Goal: Task Accomplishment & Management: Manage account settings

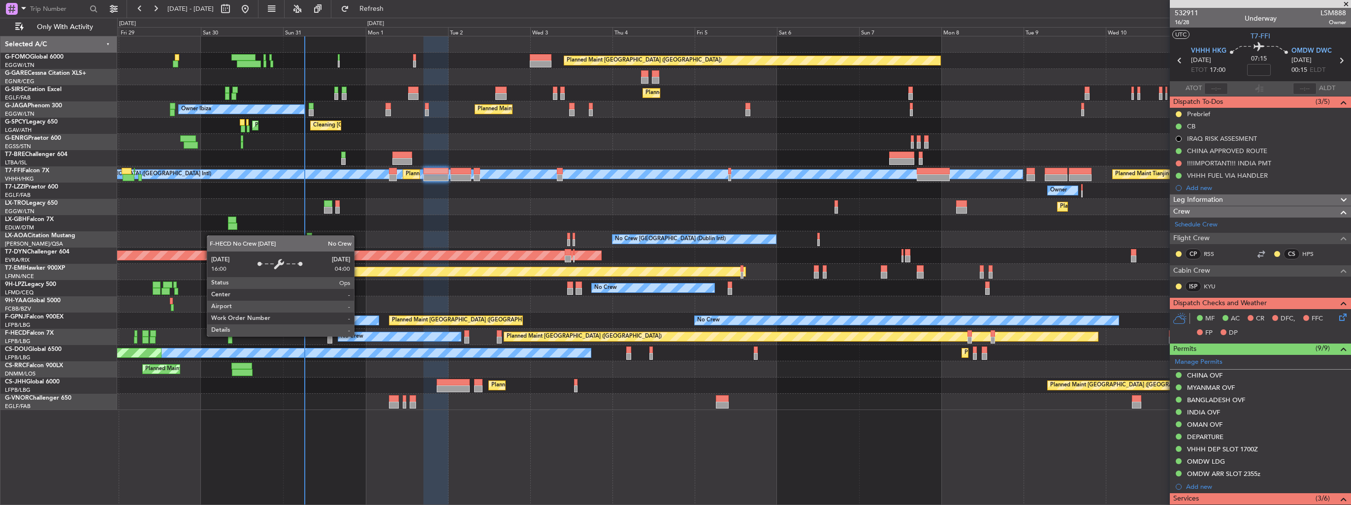
scroll to position [29, 0]
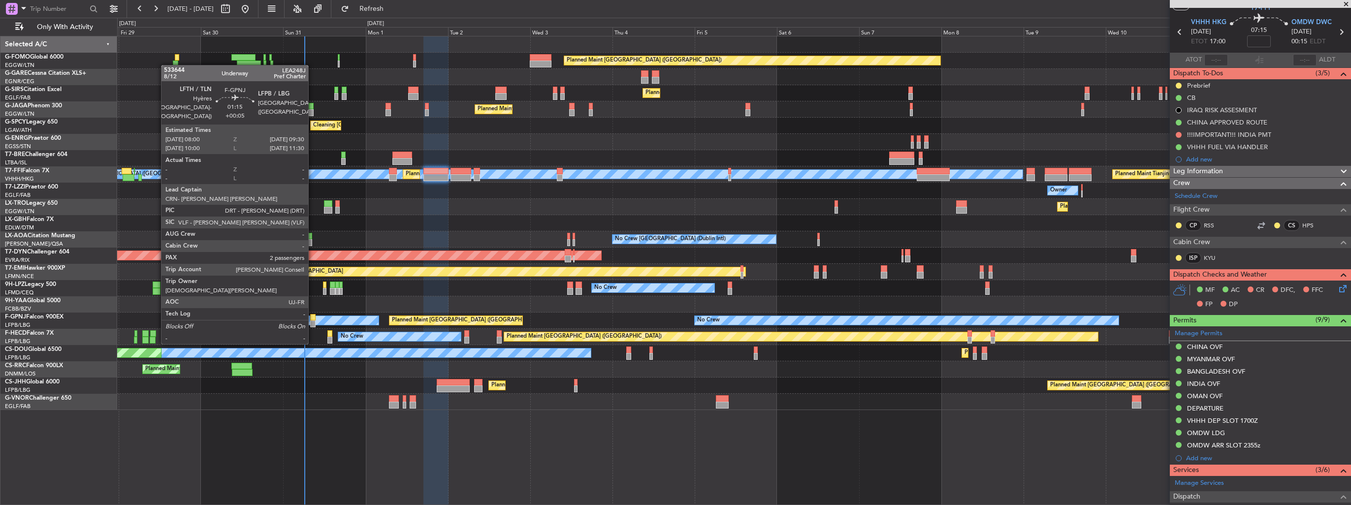
click at [313, 324] on div at bounding box center [312, 323] width 5 height 7
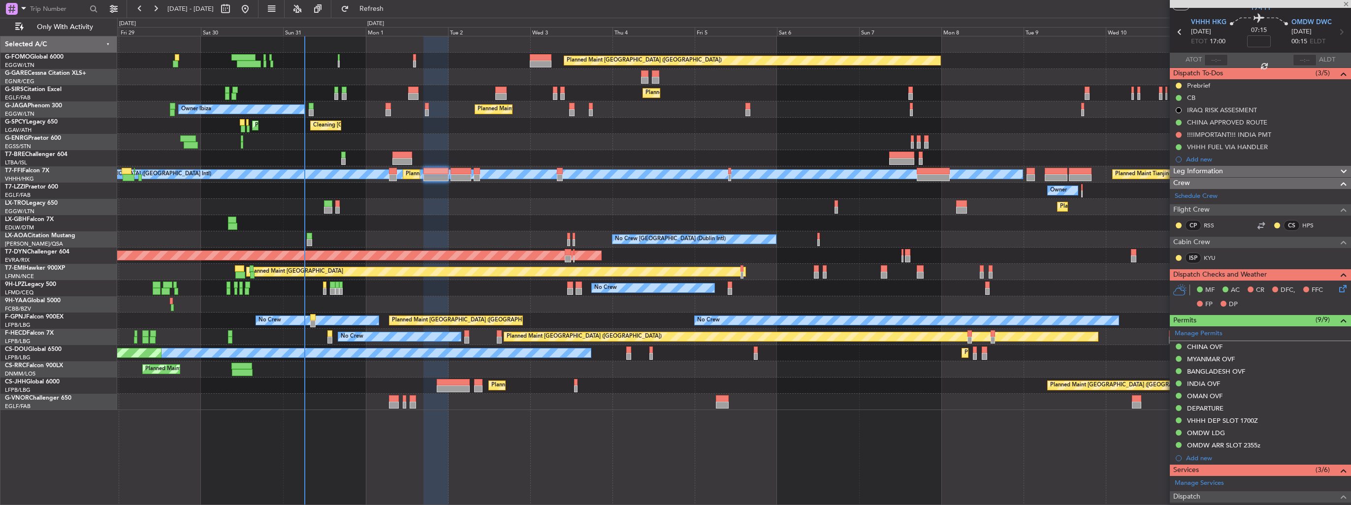
type input "+00:05"
type input "2"
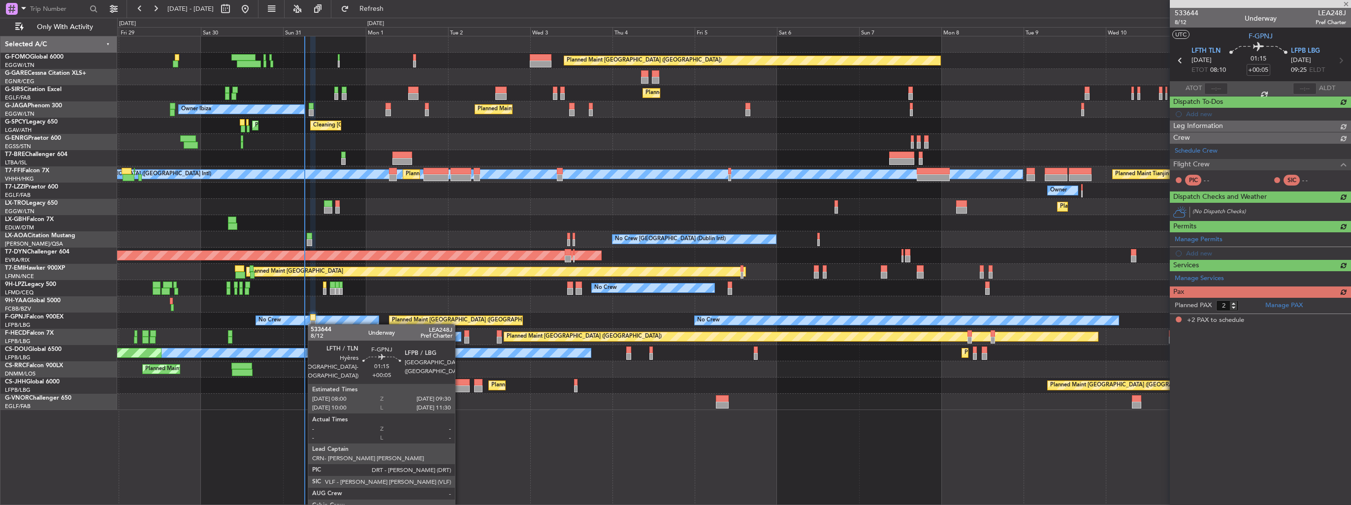
scroll to position [0, 0]
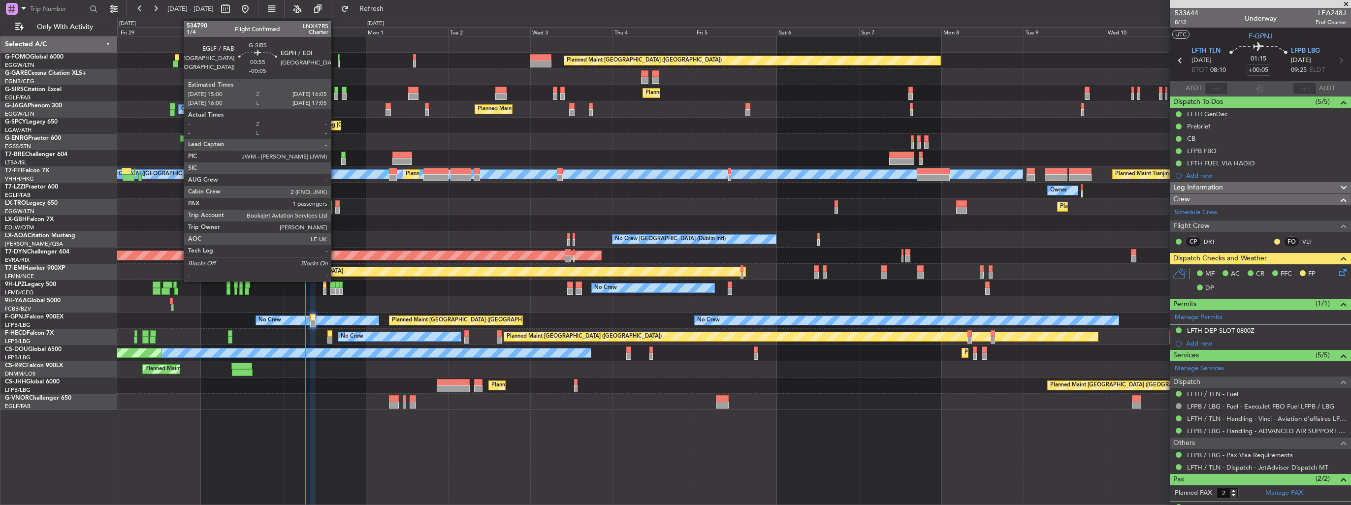
click at [335, 94] on div at bounding box center [336, 96] width 4 height 7
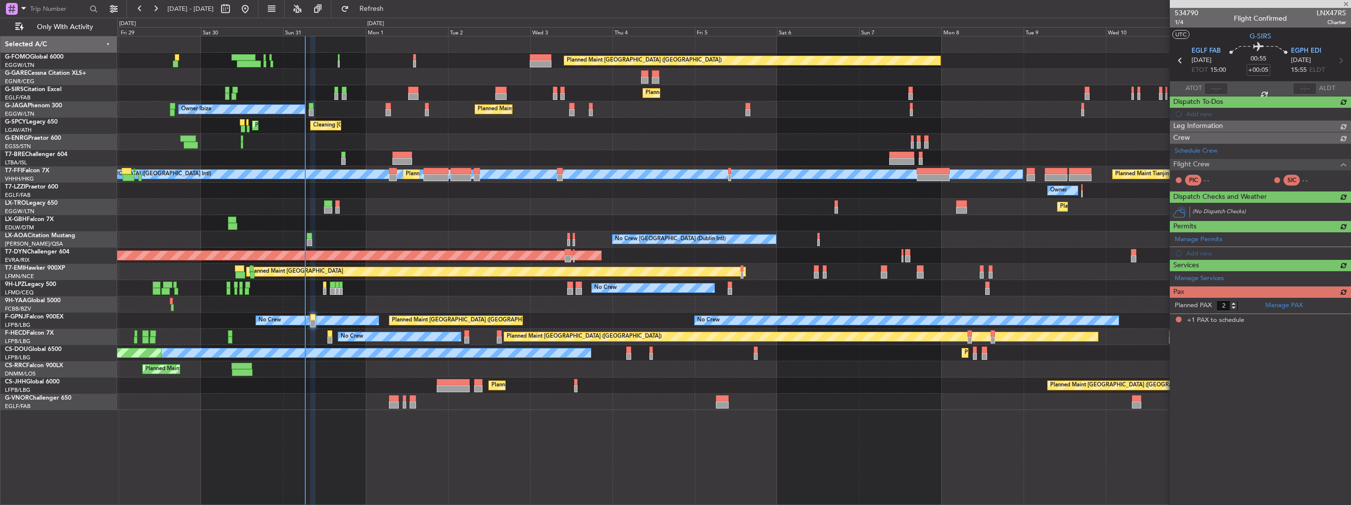
type input "-00:05"
type input "1"
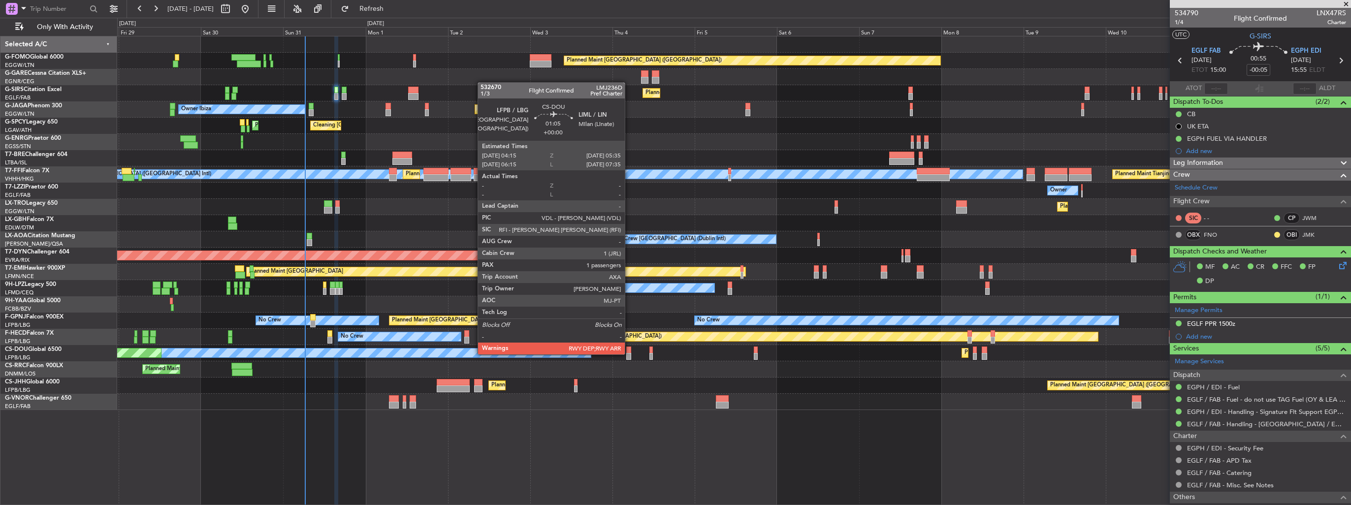
click at [629, 353] on div at bounding box center [628, 356] width 5 height 7
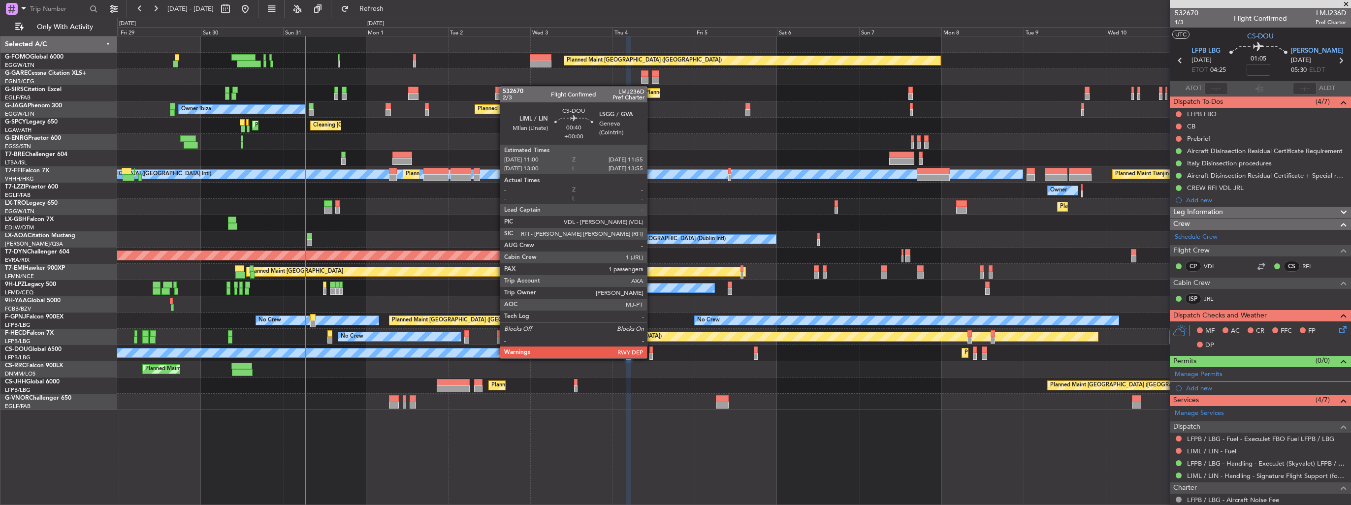
click at [651, 357] on div at bounding box center [650, 356] width 3 height 7
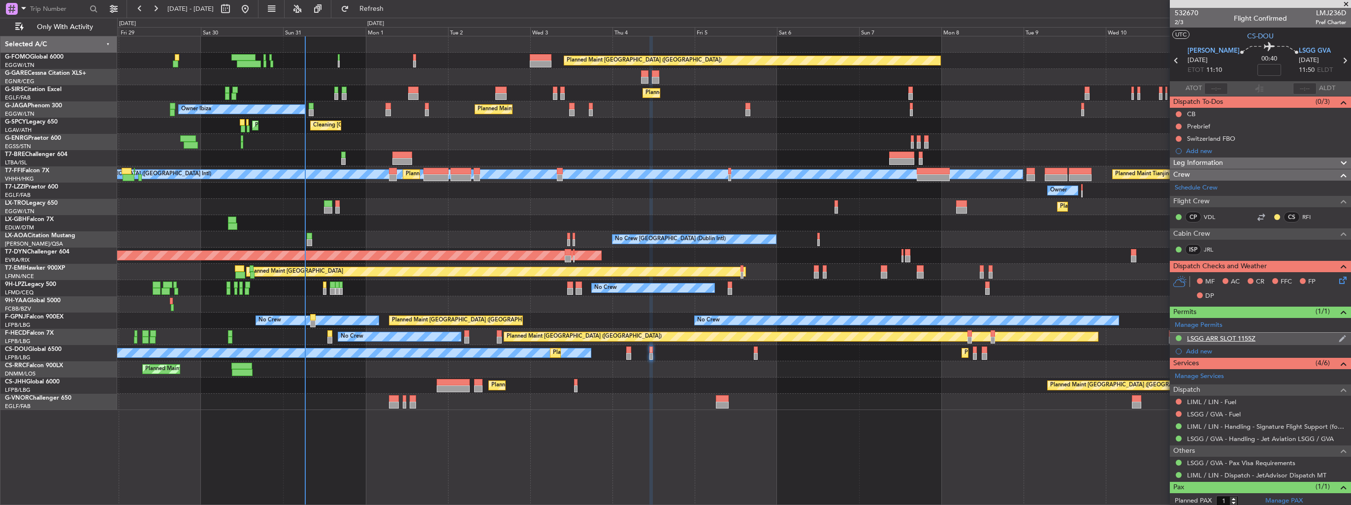
click at [1339, 337] on img at bounding box center [1342, 338] width 7 height 9
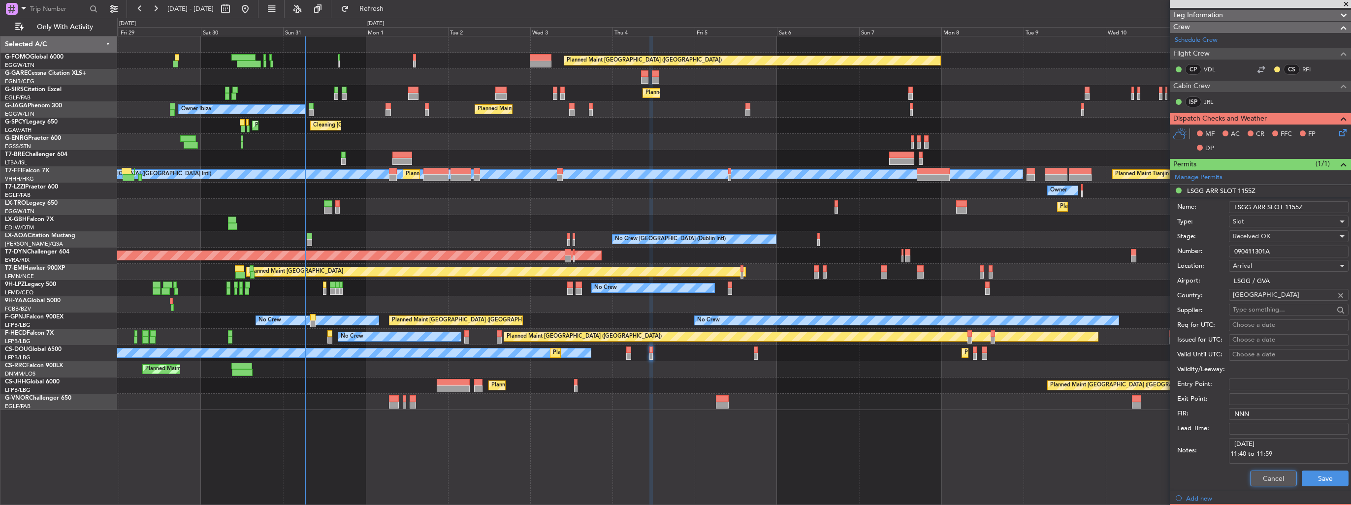
drag, startPoint x: 1268, startPoint y: 478, endPoint x: 1267, endPoint y: 473, distance: 5.0
click at [1268, 478] on button "Cancel" at bounding box center [1273, 479] width 47 height 16
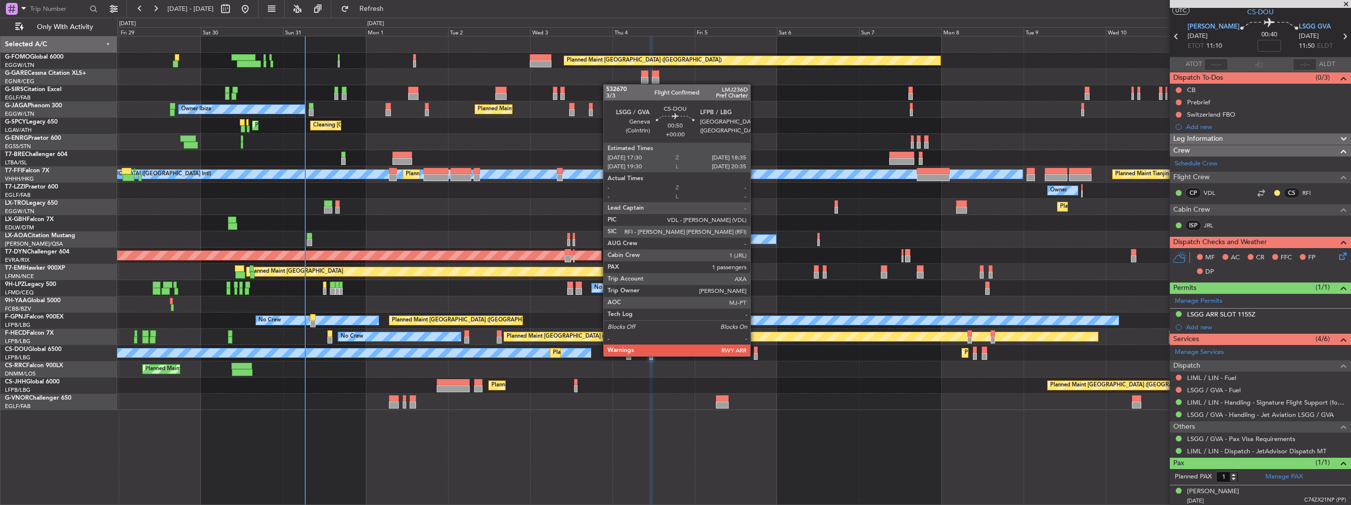
click at [755, 355] on div at bounding box center [756, 356] width 4 height 7
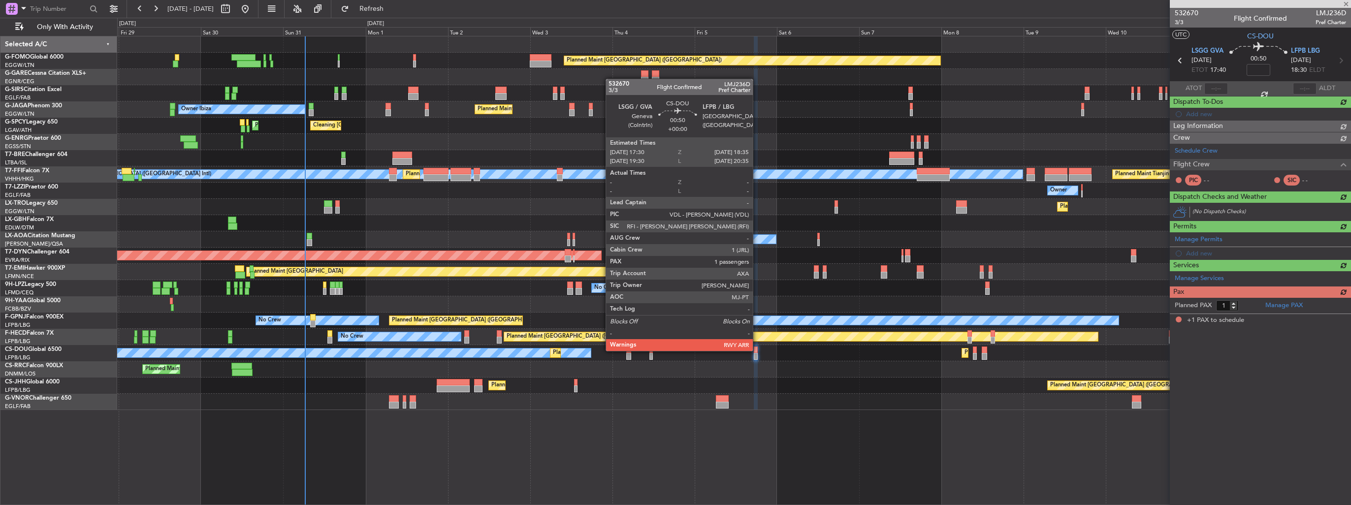
scroll to position [0, 0]
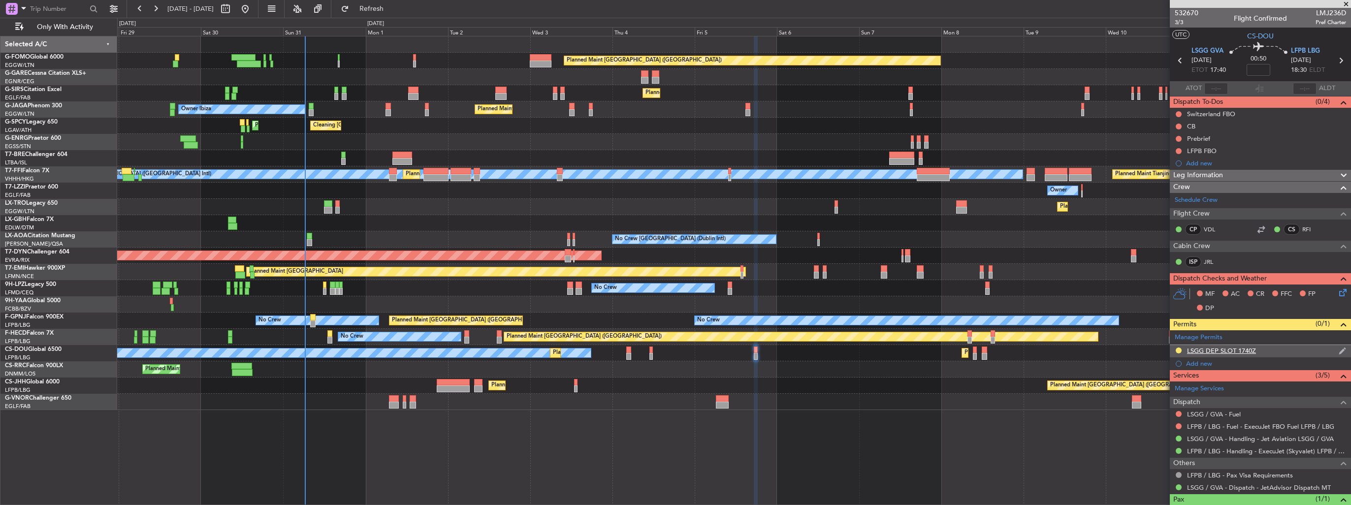
click at [1339, 350] on img at bounding box center [1342, 351] width 7 height 9
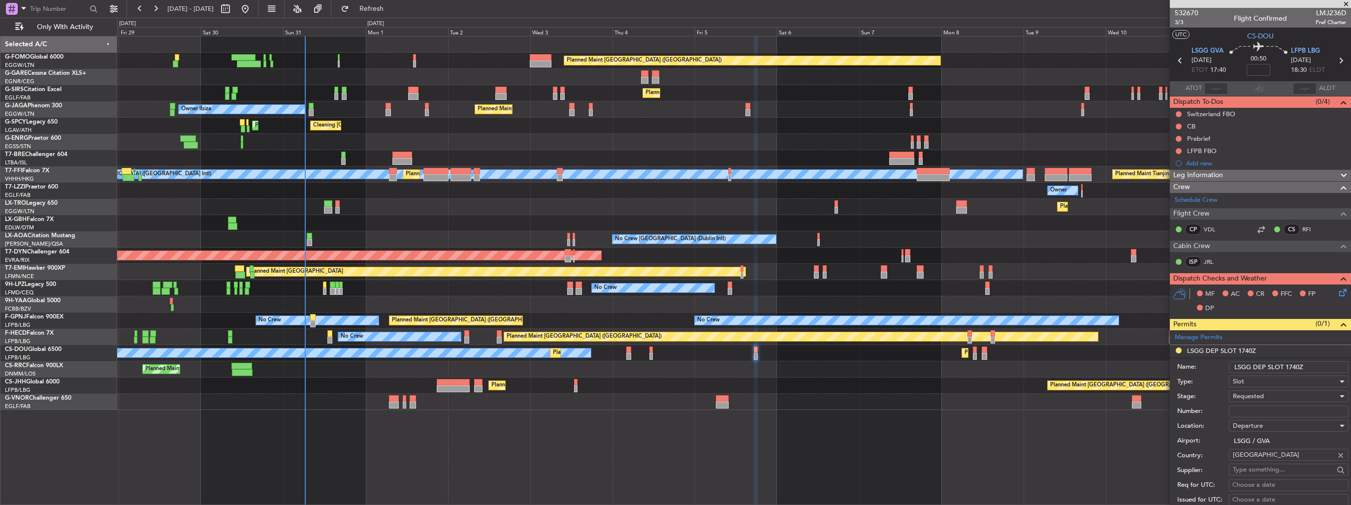
click at [1294, 366] on input "LSGG DEP SLOT 1740Z" at bounding box center [1289, 367] width 120 height 12
type input "LSGG DEP SLOT 1730z"
click at [1259, 413] on input "Number:" at bounding box center [1289, 412] width 120 height 12
paste input "090517201D"
type input "090517201D"
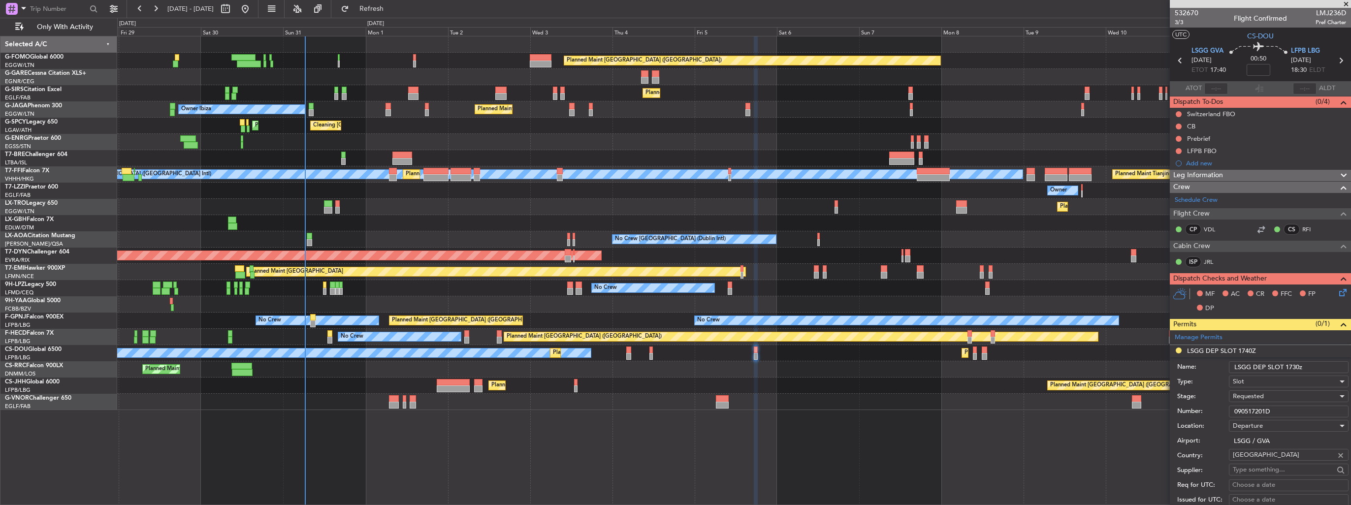
click at [1252, 395] on span "Requested" at bounding box center [1248, 396] width 31 height 9
click at [1276, 478] on span "Received OK" at bounding box center [1284, 474] width 103 height 15
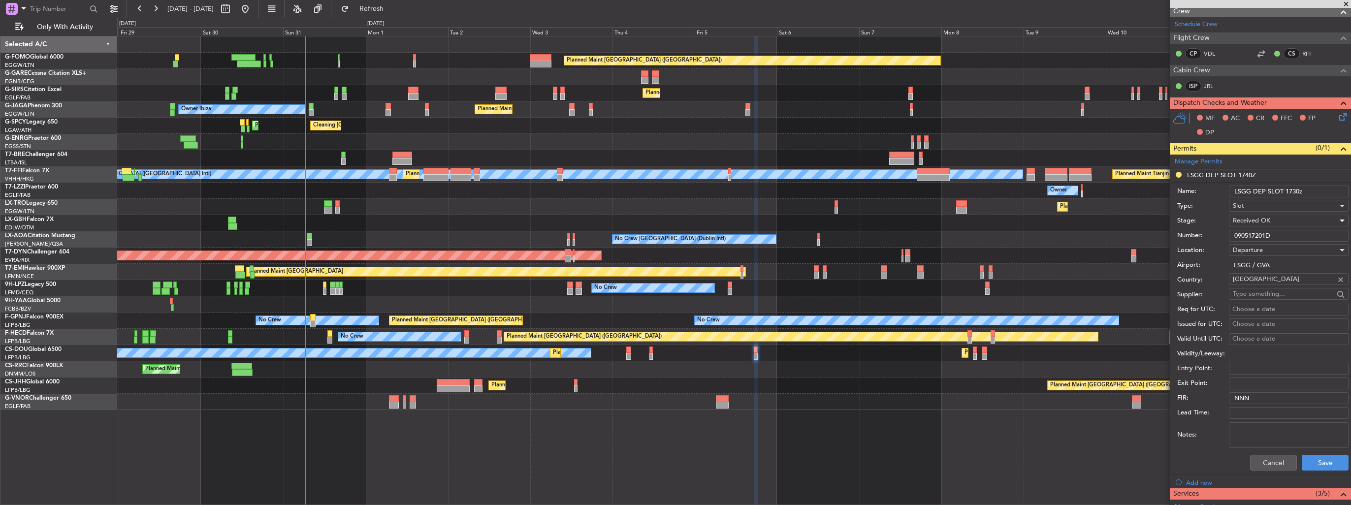
scroll to position [246, 0]
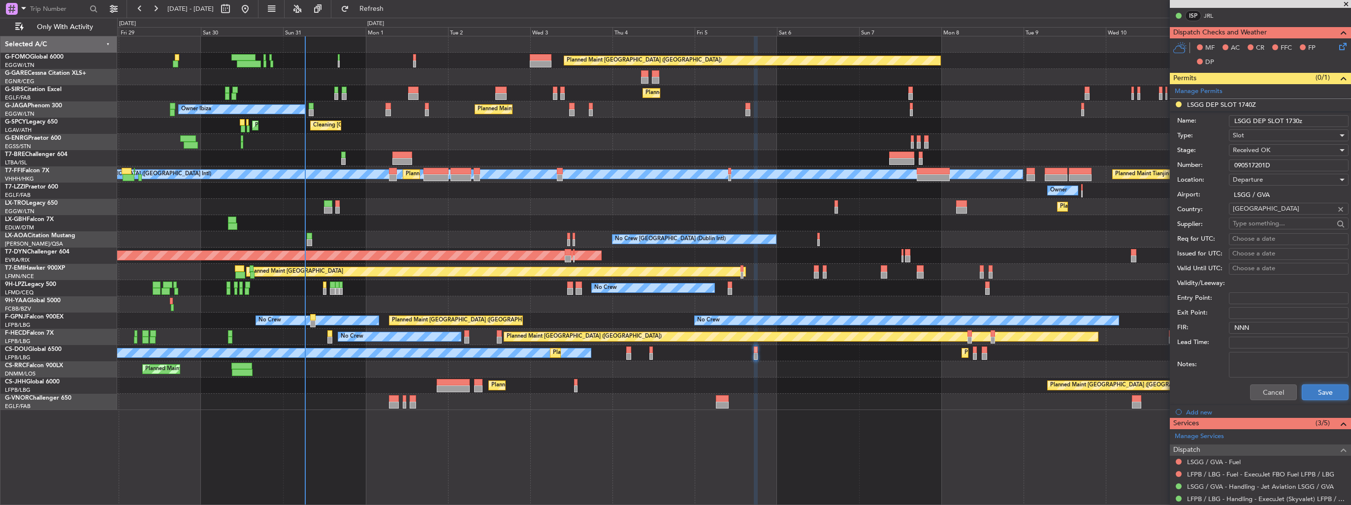
click at [1313, 392] on button "Save" at bounding box center [1325, 392] width 47 height 16
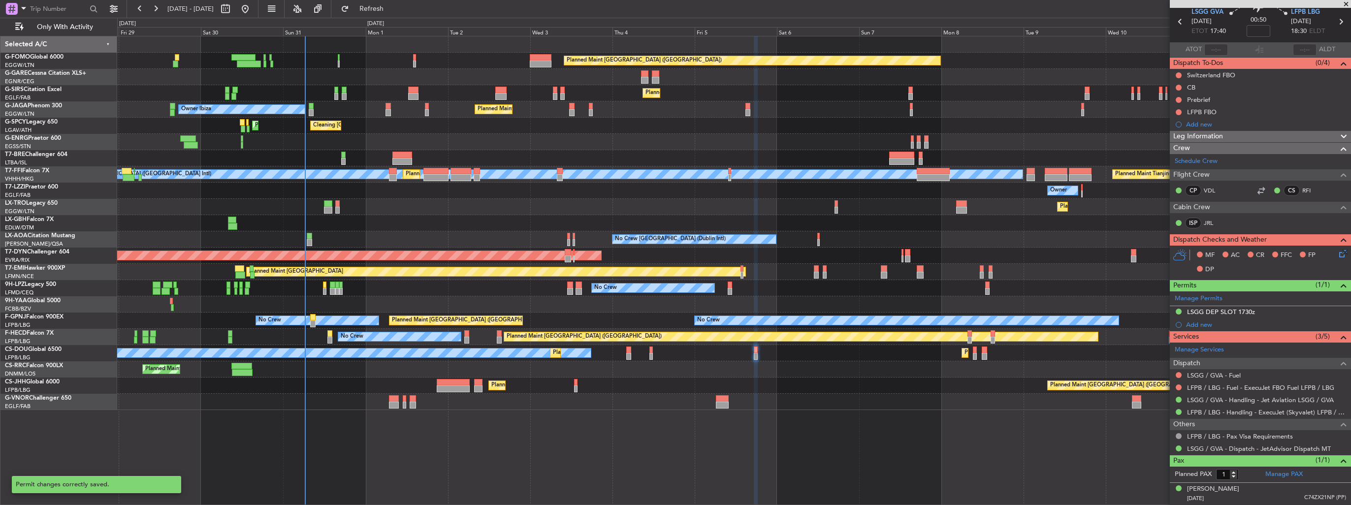
scroll to position [37, 0]
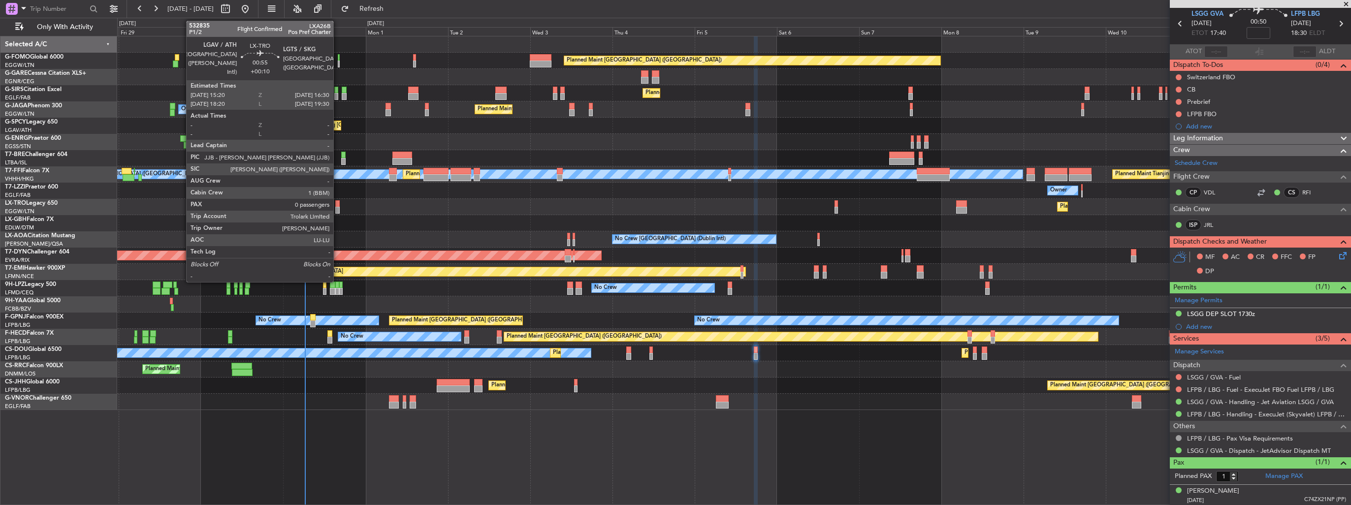
click at [338, 207] on div at bounding box center [337, 210] width 4 height 7
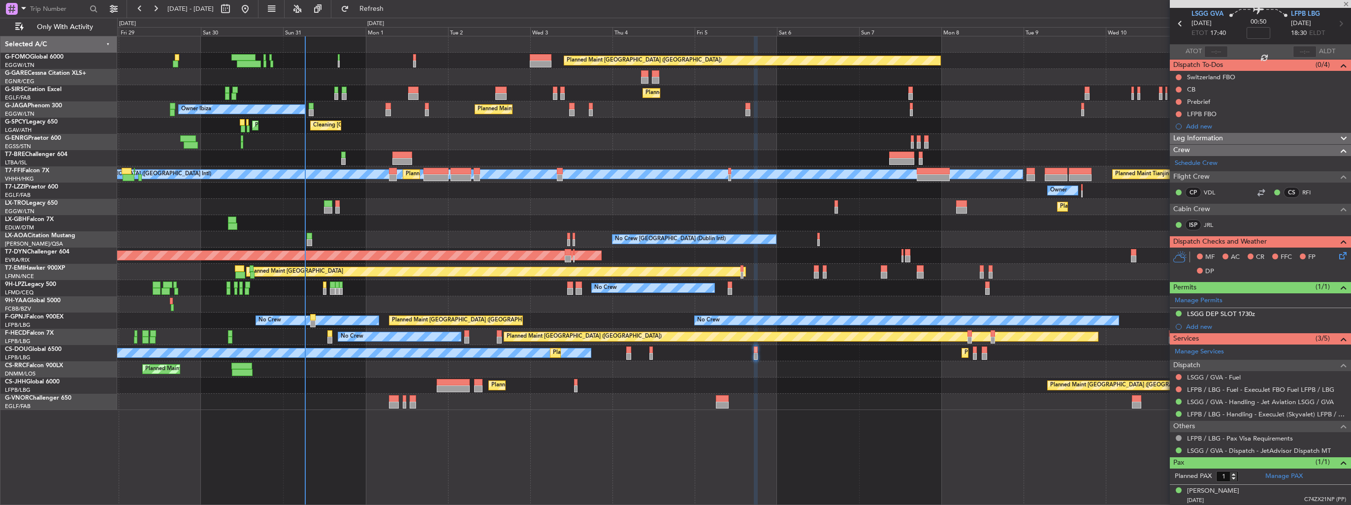
type input "+00:10"
type input "0"
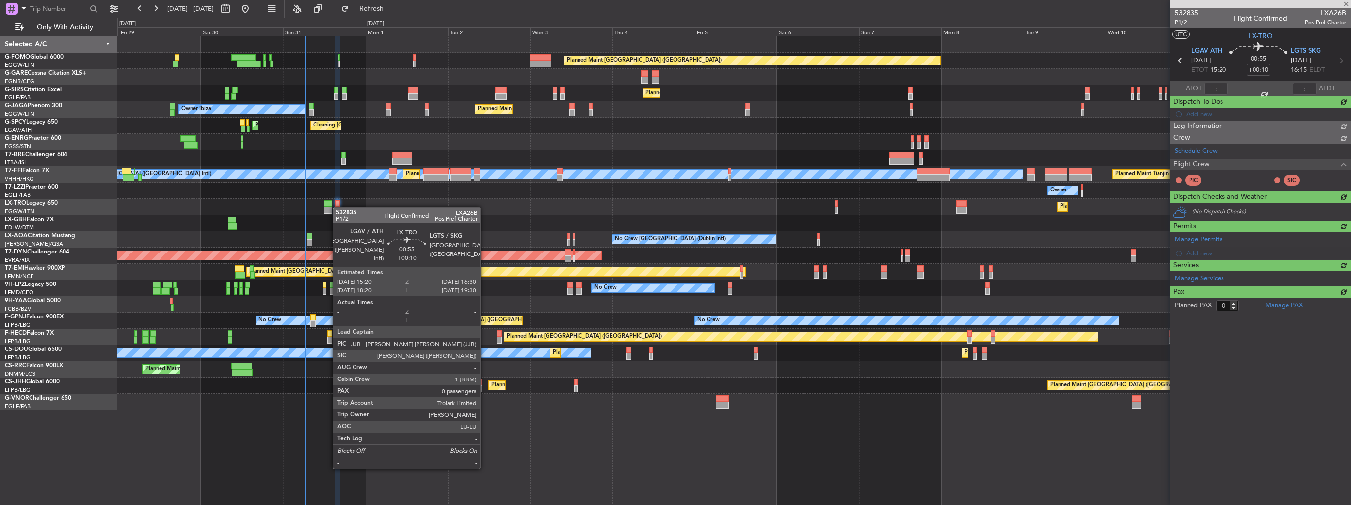
scroll to position [0, 0]
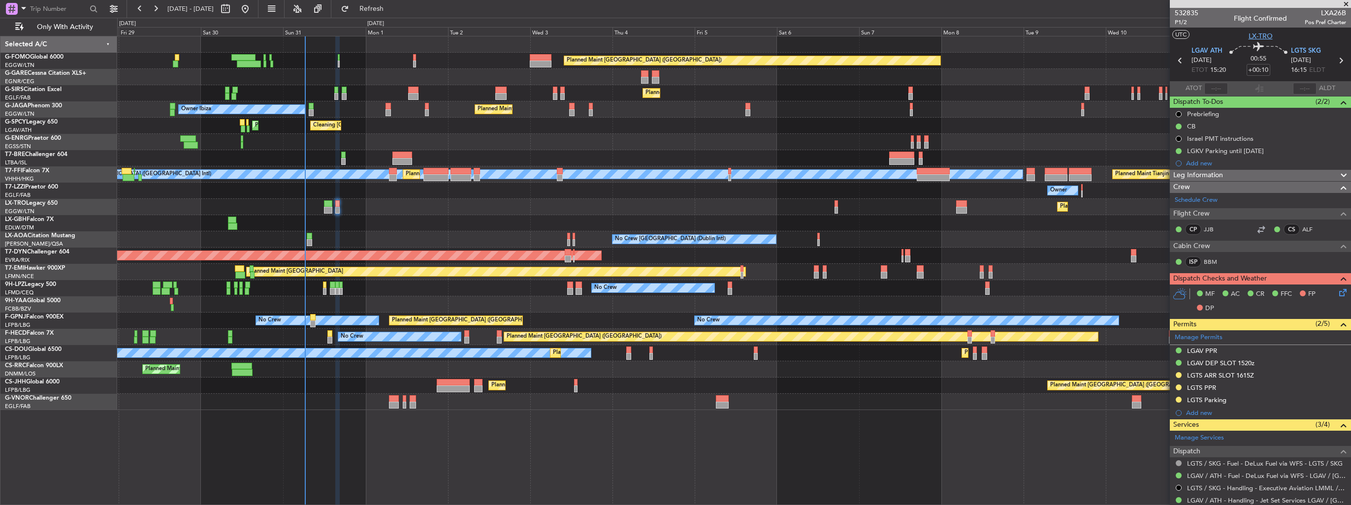
click at [1260, 35] on span "LX-TRO" at bounding box center [1261, 36] width 24 height 10
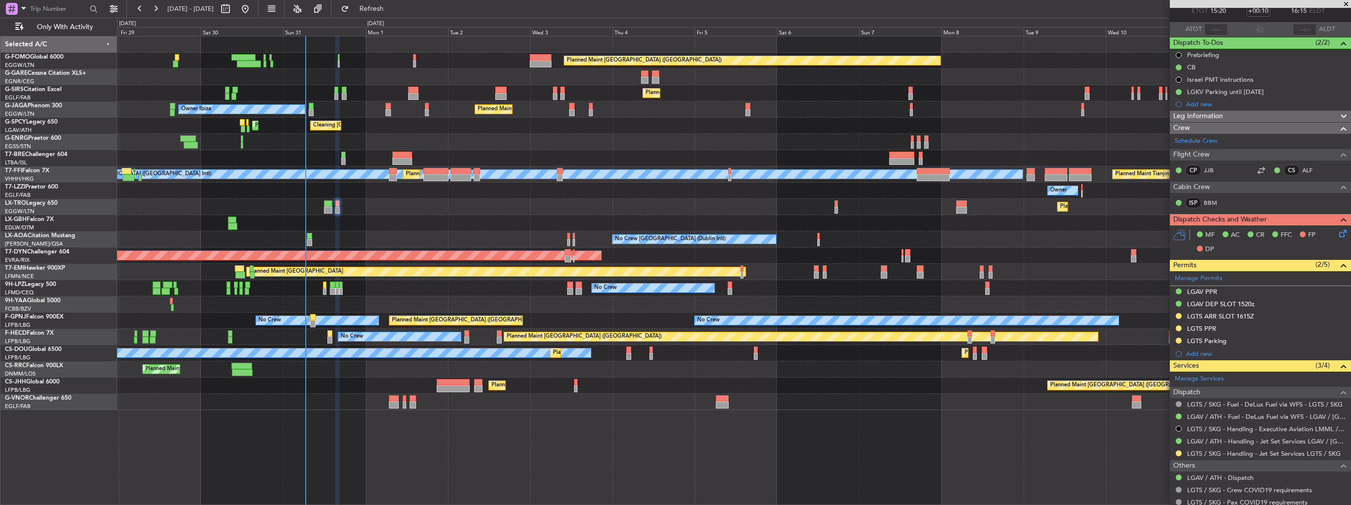
scroll to position [89, 0]
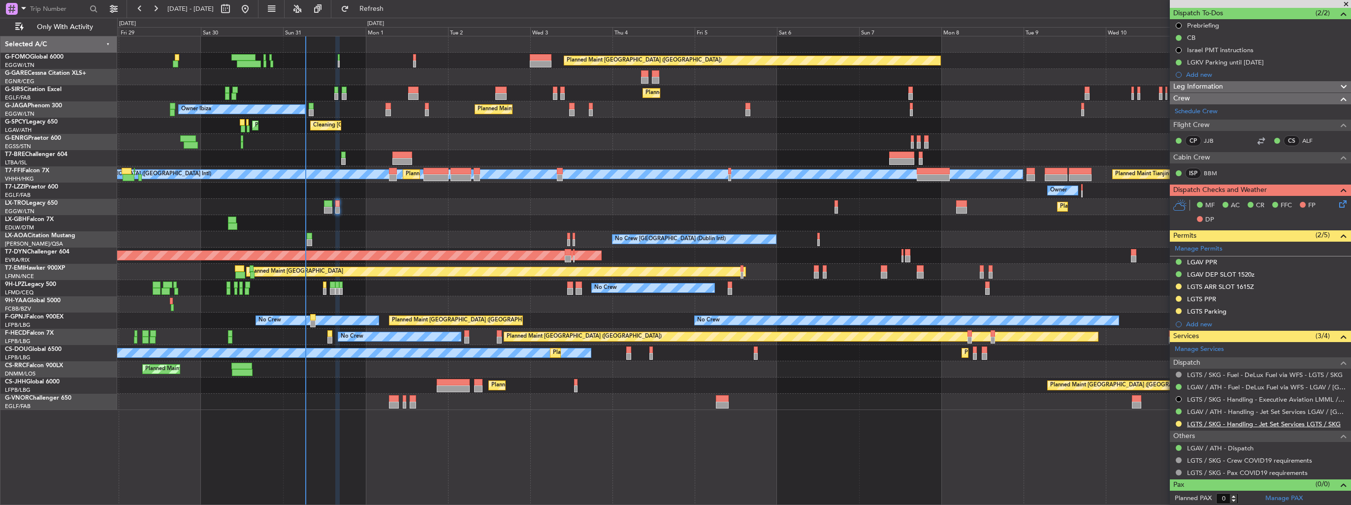
click at [1223, 423] on link "LGTS / SKG - Handling - Jet Set Services LGTS / SKG" at bounding box center [1264, 424] width 154 height 8
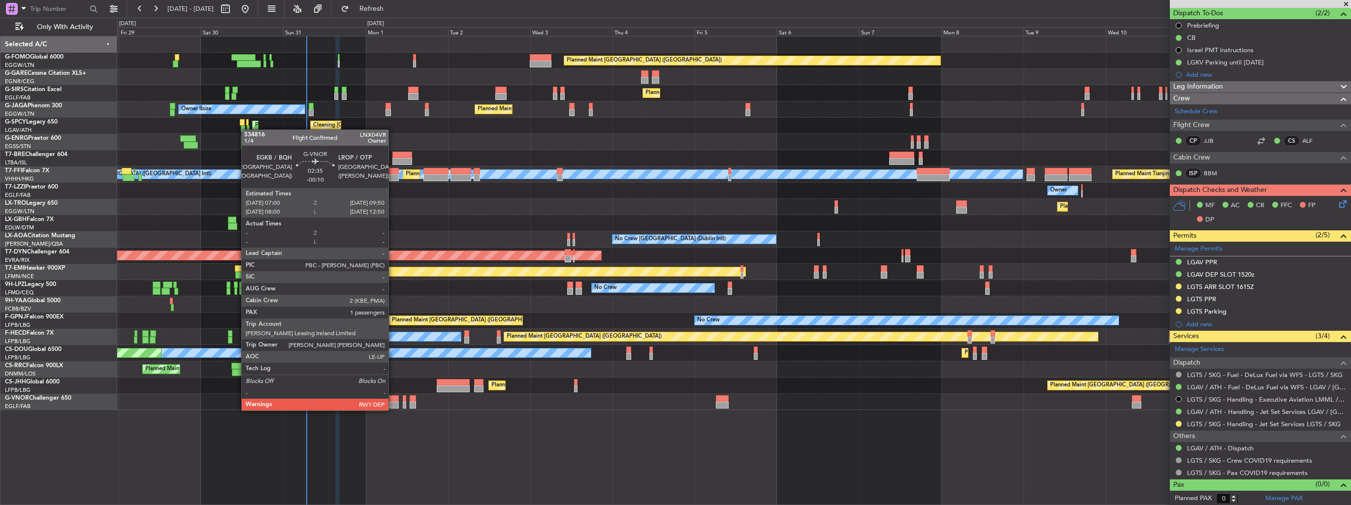
click at [393, 401] on div at bounding box center [394, 398] width 10 height 7
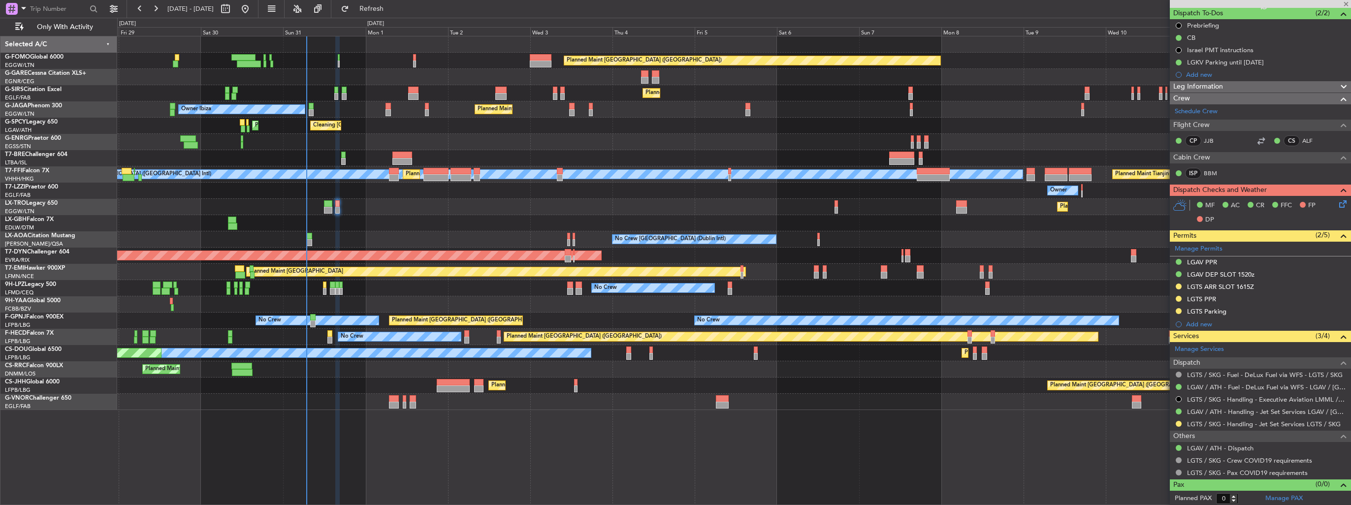
type input "-00:10"
type input "1"
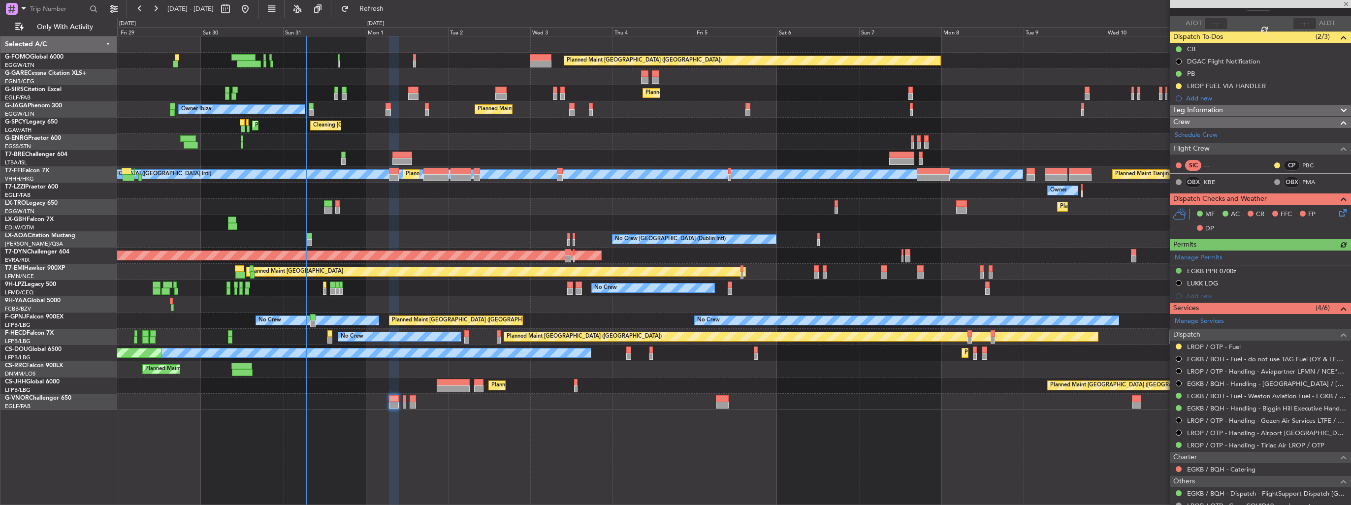
scroll to position [144, 0]
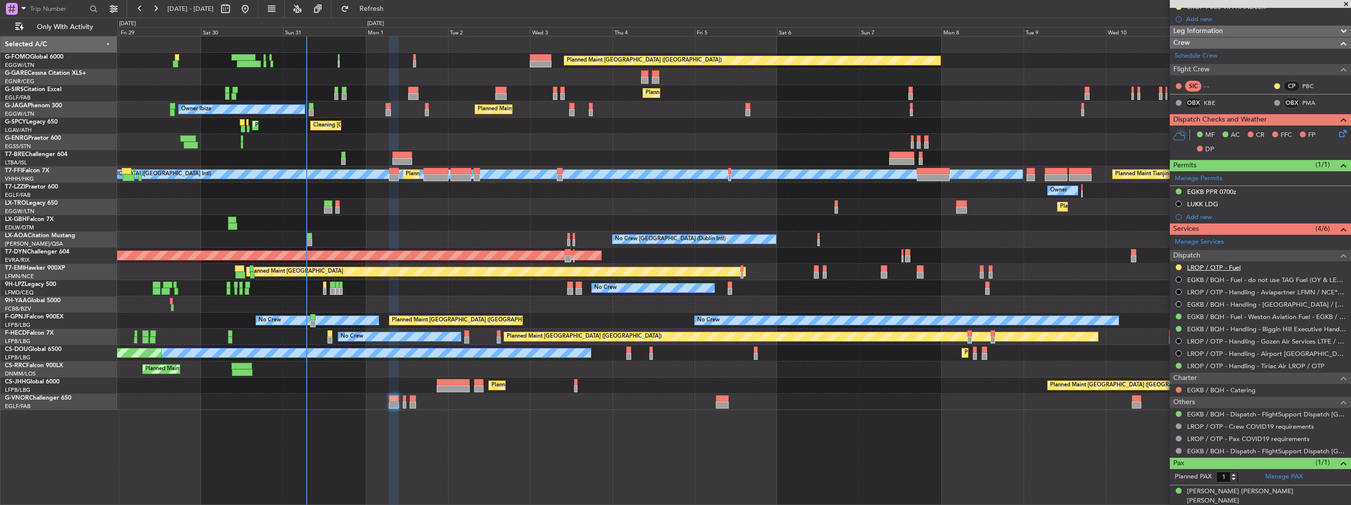
click at [1190, 268] on link "LROP / OTP - Fuel" at bounding box center [1214, 267] width 54 height 8
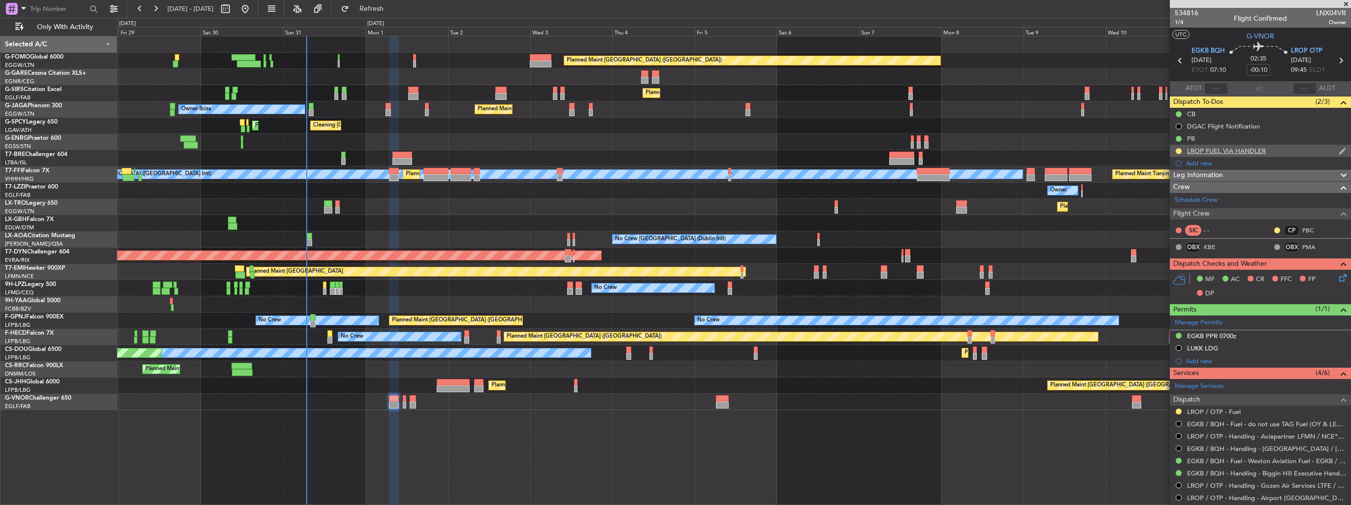
click at [1339, 150] on img at bounding box center [1342, 151] width 7 height 9
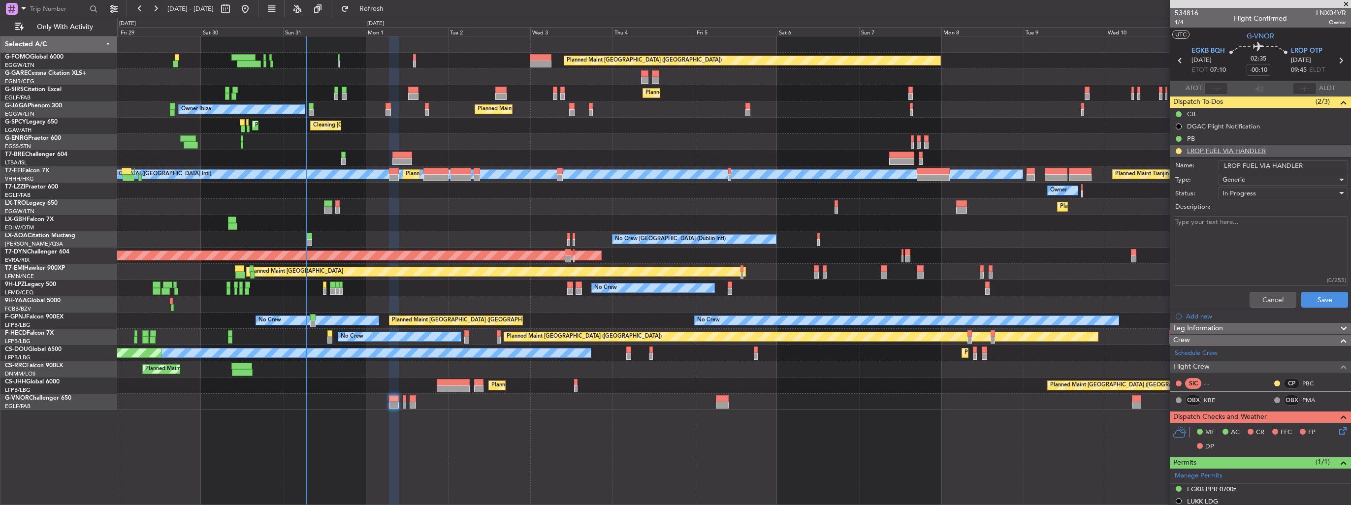
drag, startPoint x: 1301, startPoint y: 165, endPoint x: 1270, endPoint y: 169, distance: 31.3
click at [1270, 169] on input "LROP FUEL VIA HANDLER" at bounding box center [1282, 165] width 129 height 11
type input "LROP FUEL VIA WFS"
click at [1311, 298] on button "Save" at bounding box center [1324, 300] width 47 height 16
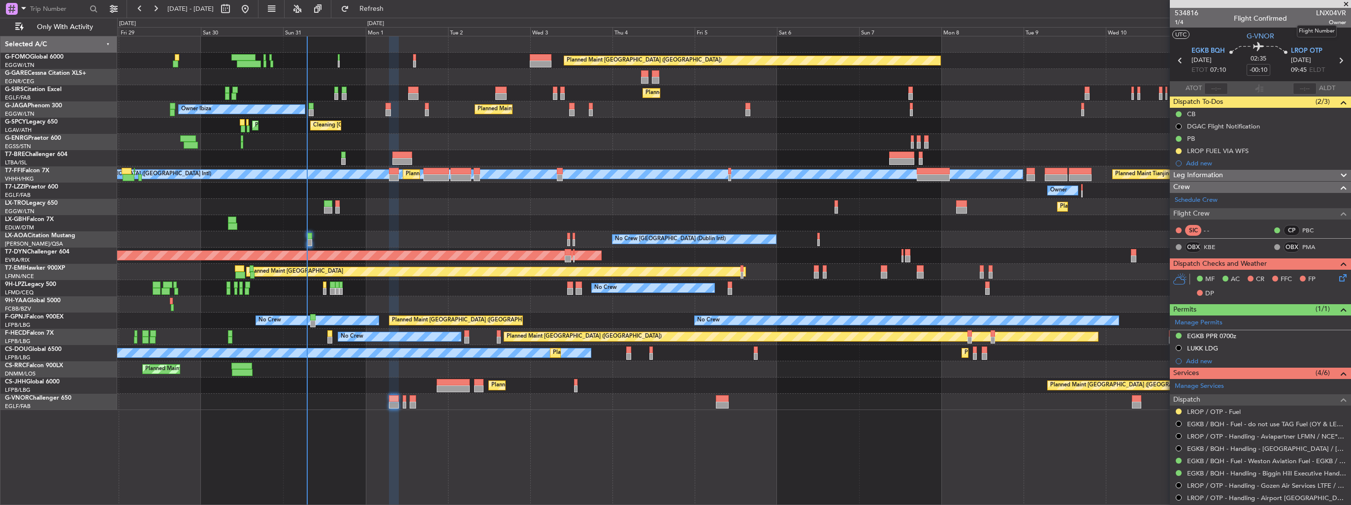
click at [1316, 12] on span "LNX04VR" at bounding box center [1331, 13] width 30 height 10
copy span "LNX04VR"
click at [1178, 149] on button at bounding box center [1179, 151] width 6 height 6
click at [1169, 197] on span "Completed" at bounding box center [1182, 195] width 32 height 10
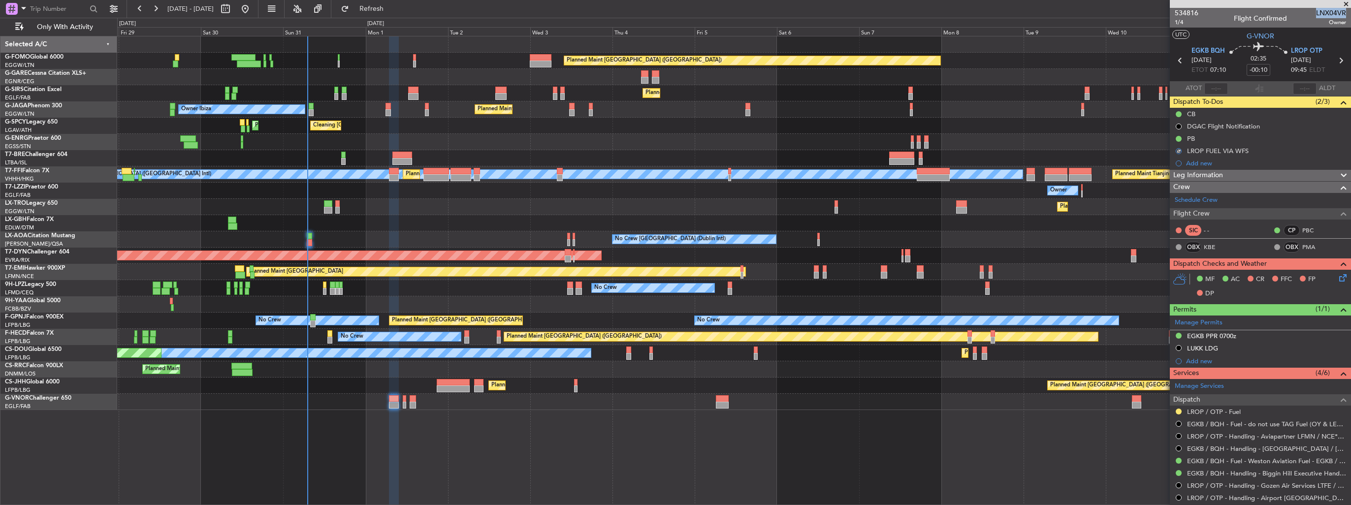
click at [1178, 413] on button at bounding box center [1179, 412] width 6 height 6
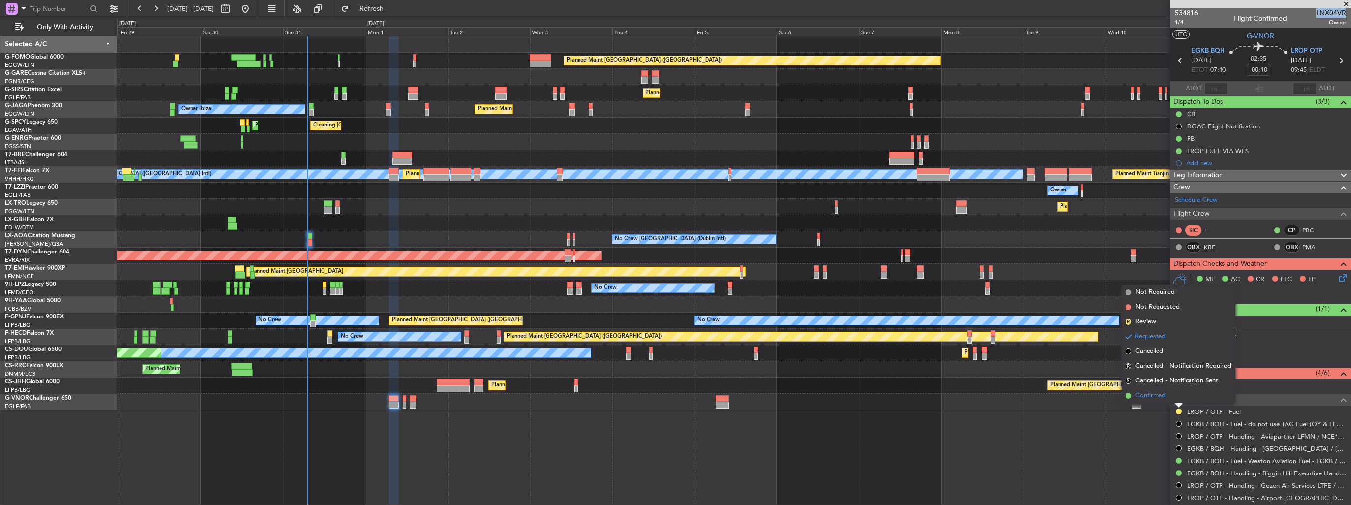
click at [1160, 395] on span "Confirmed" at bounding box center [1150, 396] width 31 height 10
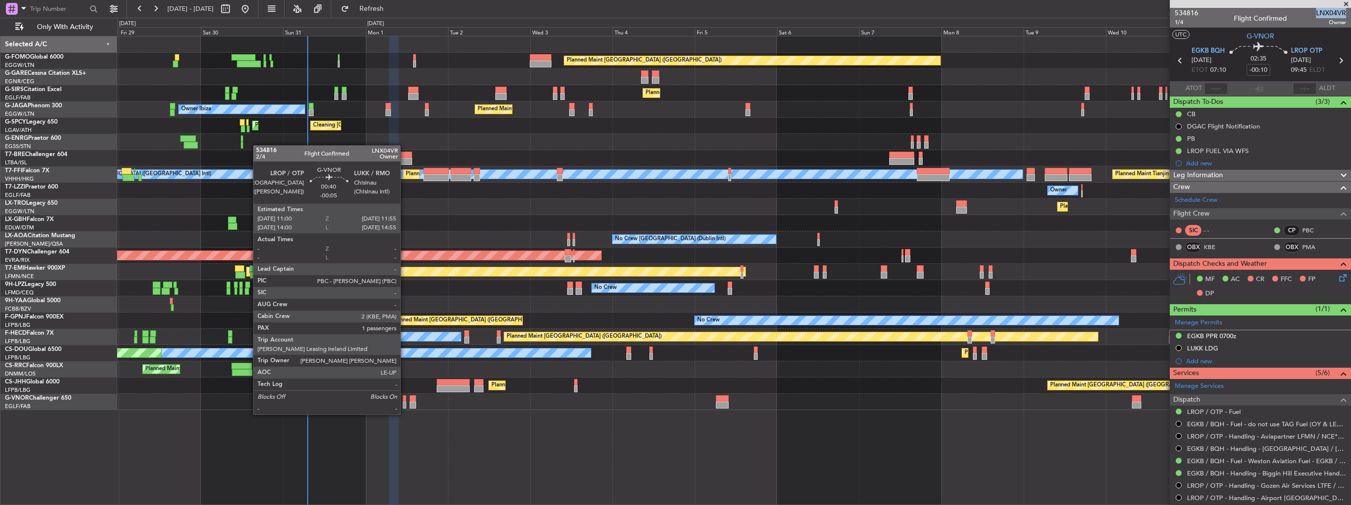
click at [405, 405] on div at bounding box center [404, 405] width 3 height 7
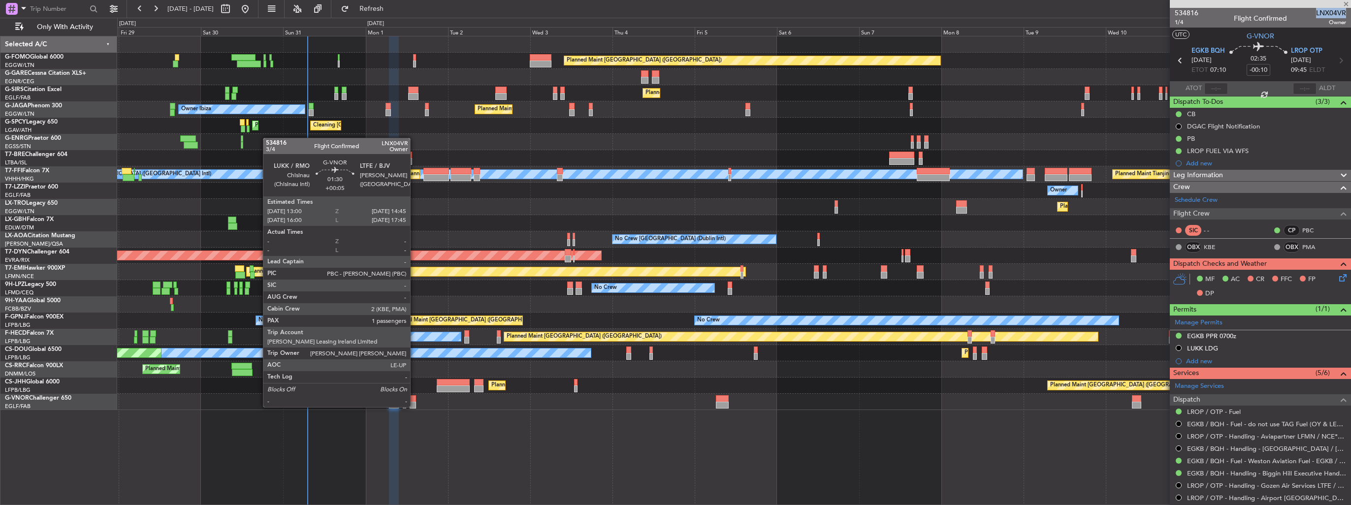
type input "-00:05"
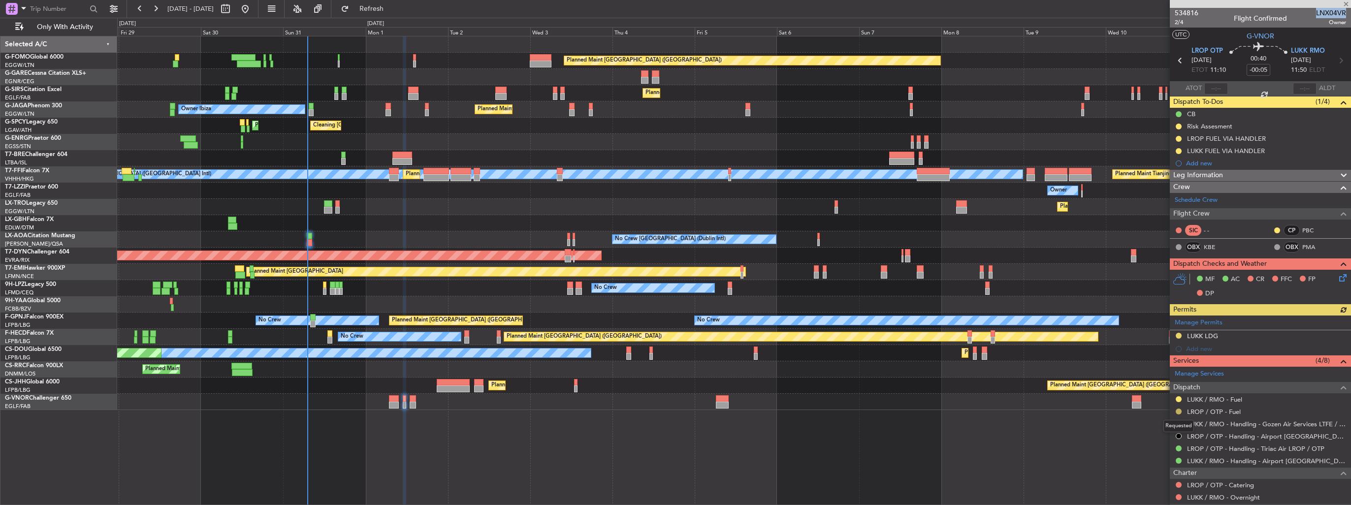
click at [1181, 411] on button at bounding box center [1179, 412] width 6 height 6
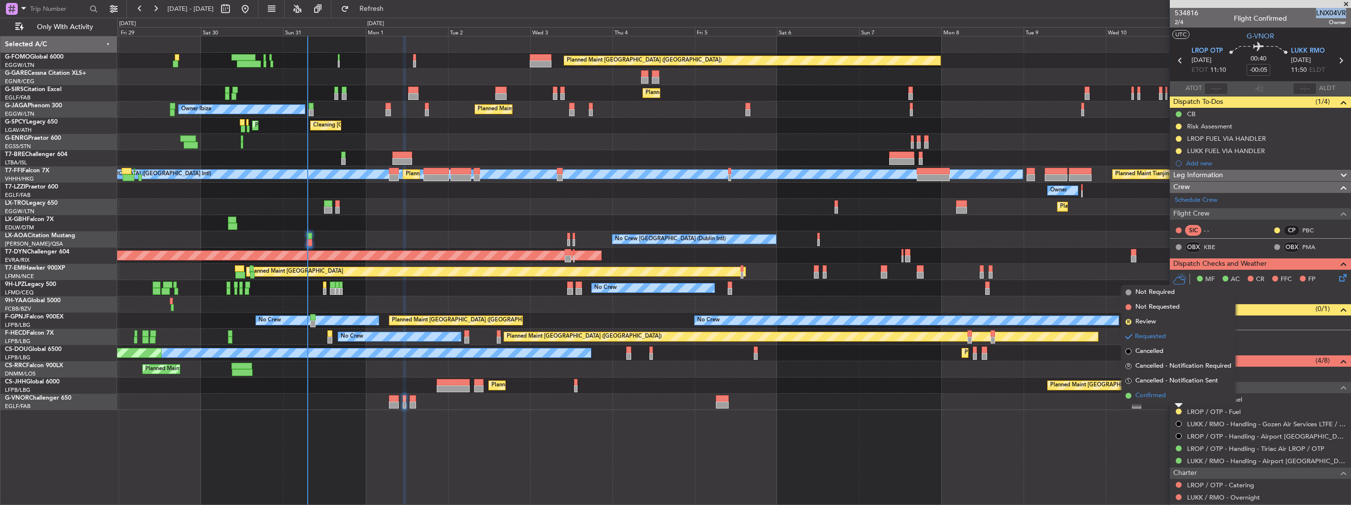
click at [1148, 393] on span "Confirmed" at bounding box center [1150, 396] width 31 height 10
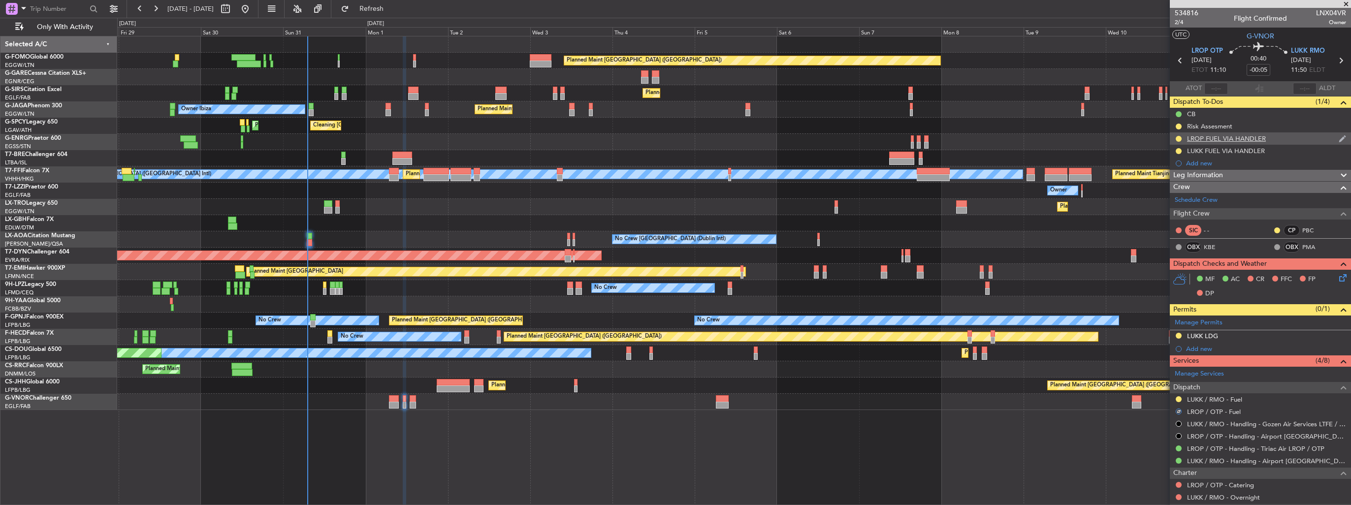
click at [1329, 135] on div "LROP FUEL VIA HANDLER" at bounding box center [1260, 138] width 181 height 12
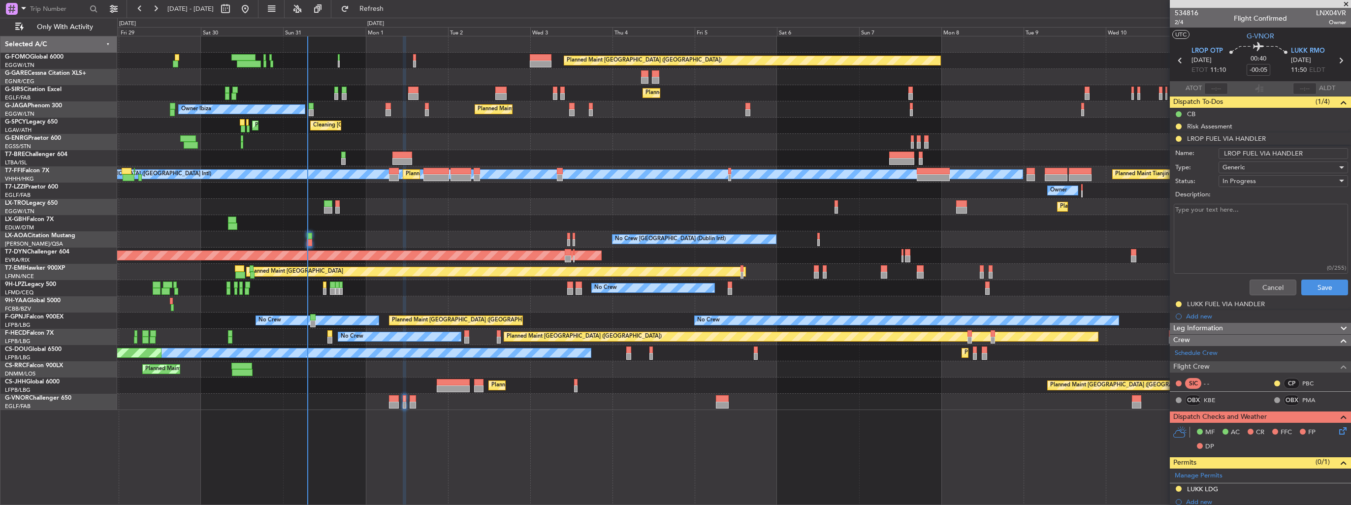
drag, startPoint x: 1313, startPoint y: 152, endPoint x: 1268, endPoint y: 150, distance: 44.8
click at [1268, 150] on input "LROP FUEL VIA HANDLER" at bounding box center [1282, 153] width 129 height 11
type input "LROP FUEL VIA WFS"
click at [1241, 177] on span "In Progress" at bounding box center [1238, 181] width 33 height 9
click at [1233, 229] on span "Completed" at bounding box center [1278, 230] width 115 height 15
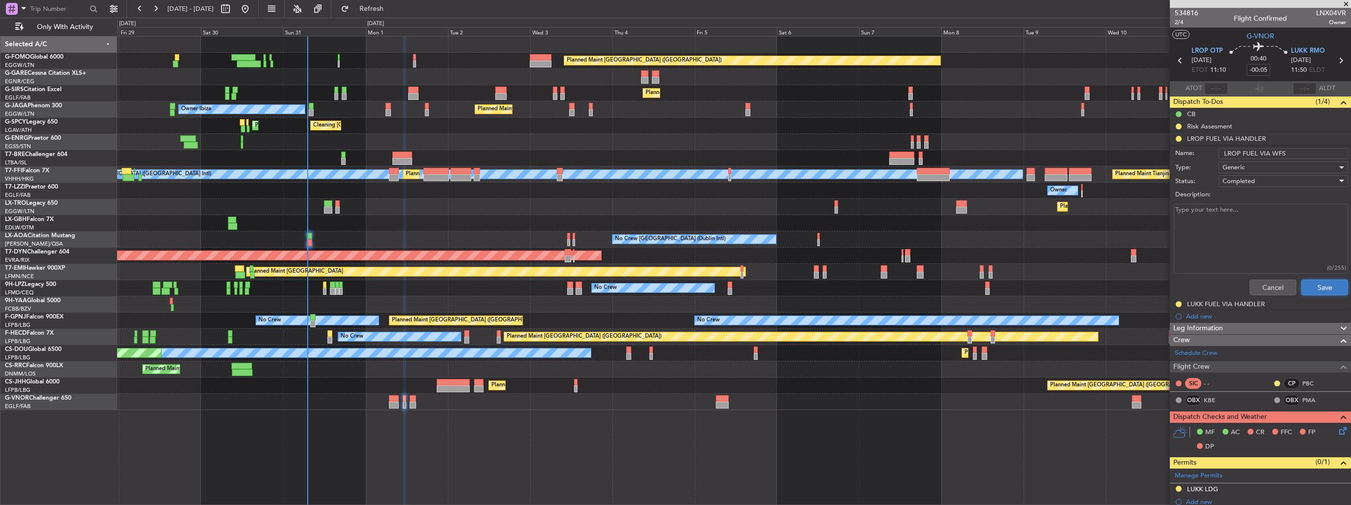
click at [1313, 286] on button "Save" at bounding box center [1324, 288] width 47 height 16
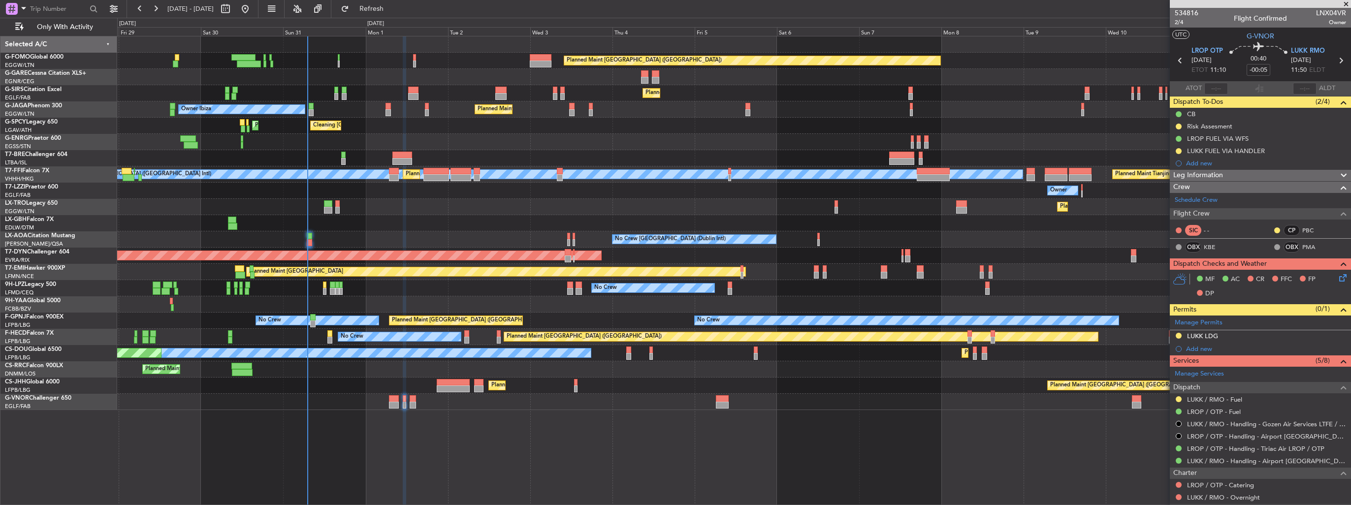
click at [1014, 433] on div "Planned Maint [GEOGRAPHIC_DATA] ([GEOGRAPHIC_DATA]) Planned Maint [GEOGRAPHIC_D…" at bounding box center [734, 270] width 1234 height 469
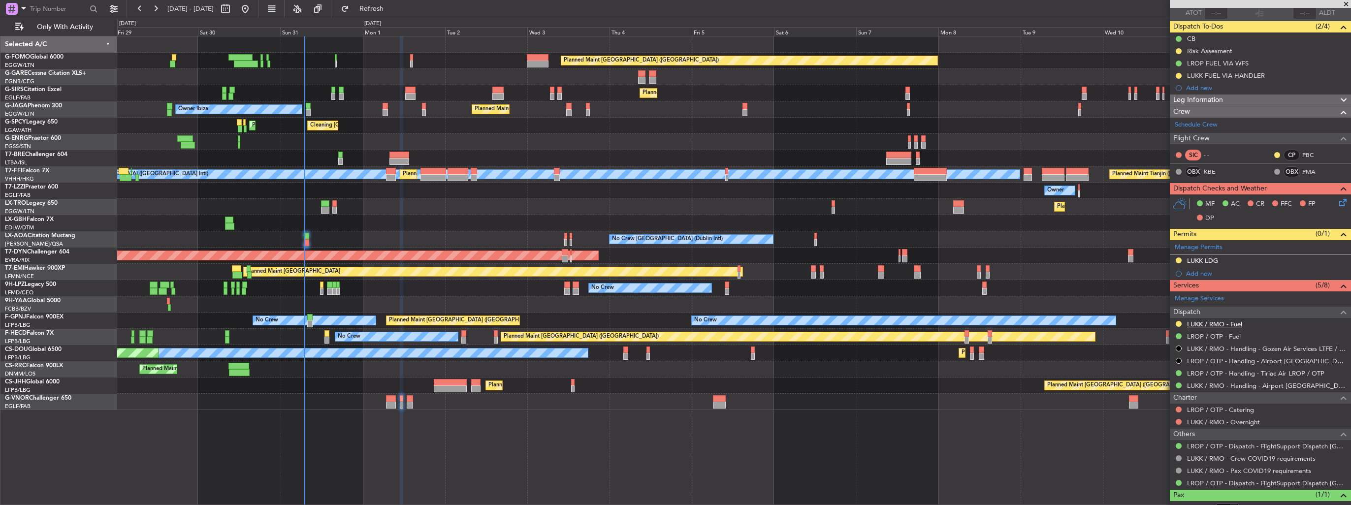
scroll to position [107, 0]
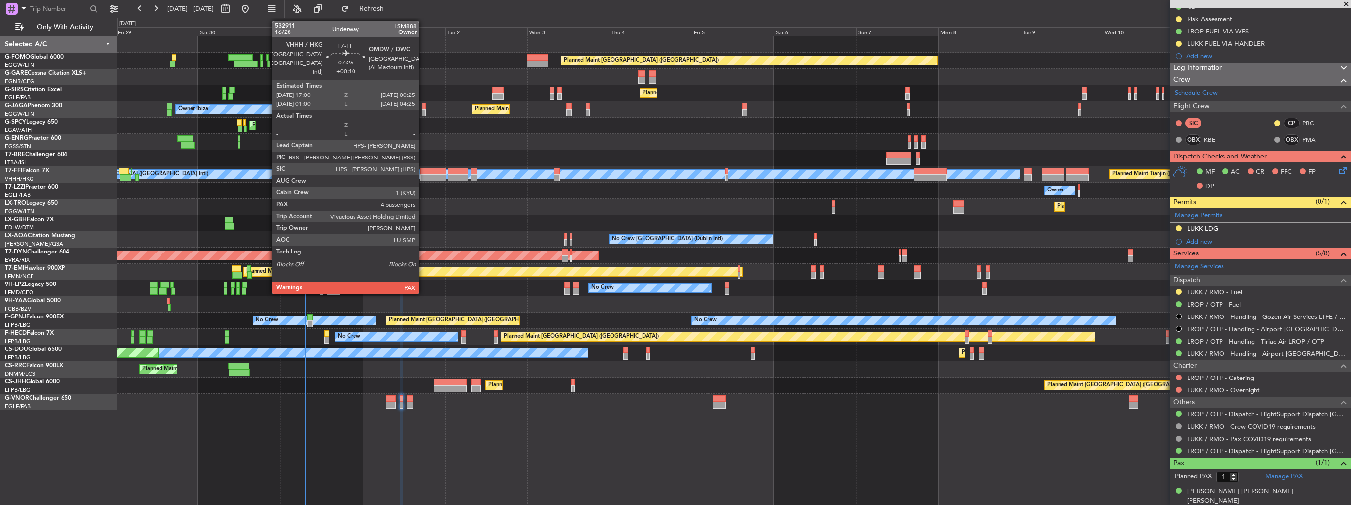
click at [423, 176] on div at bounding box center [433, 177] width 26 height 7
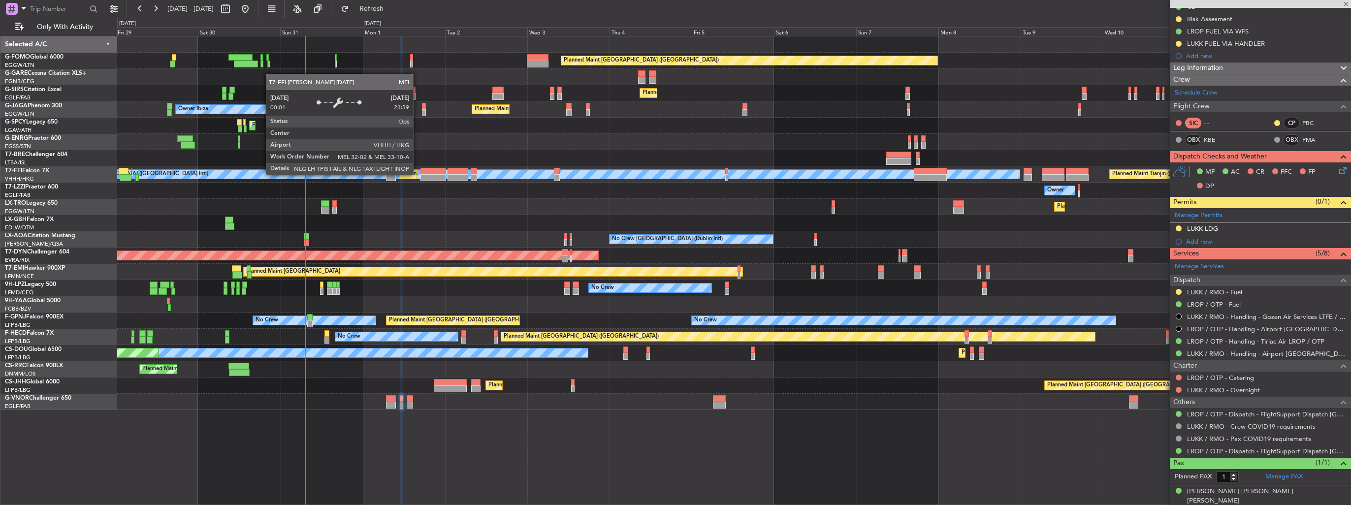
type input "+00:10"
type input "4"
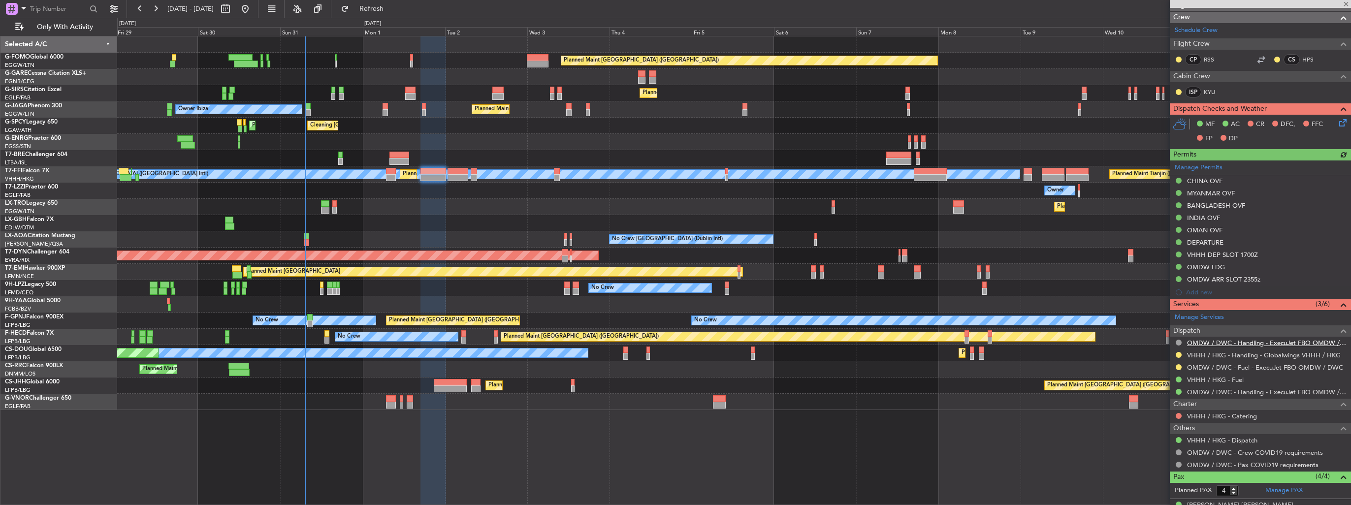
scroll to position [197, 0]
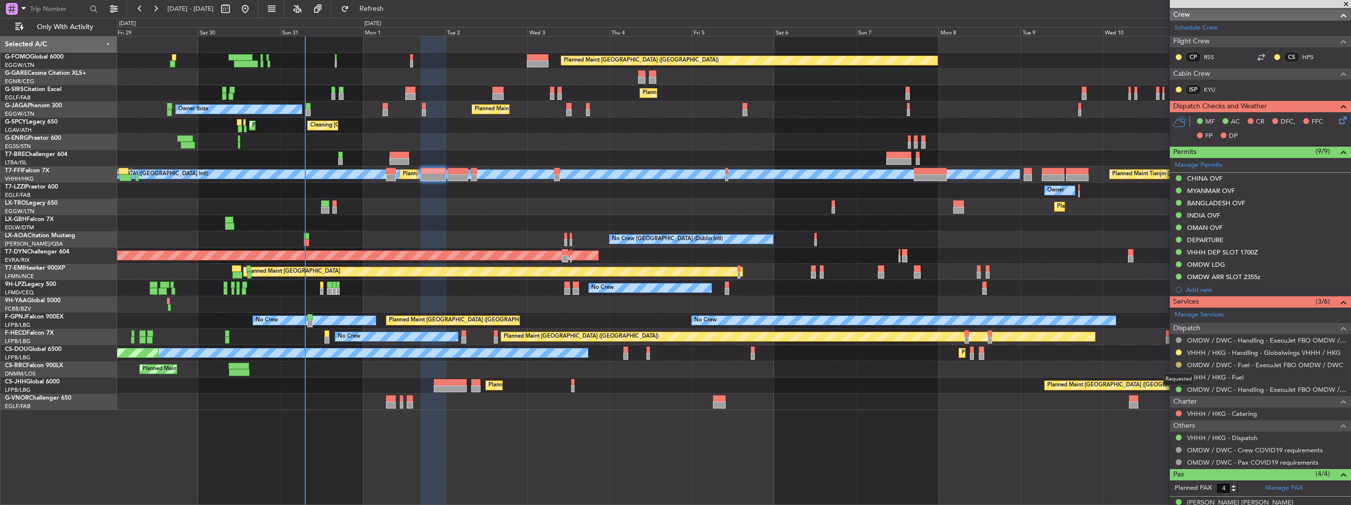
click at [1180, 364] on button at bounding box center [1179, 365] width 6 height 6
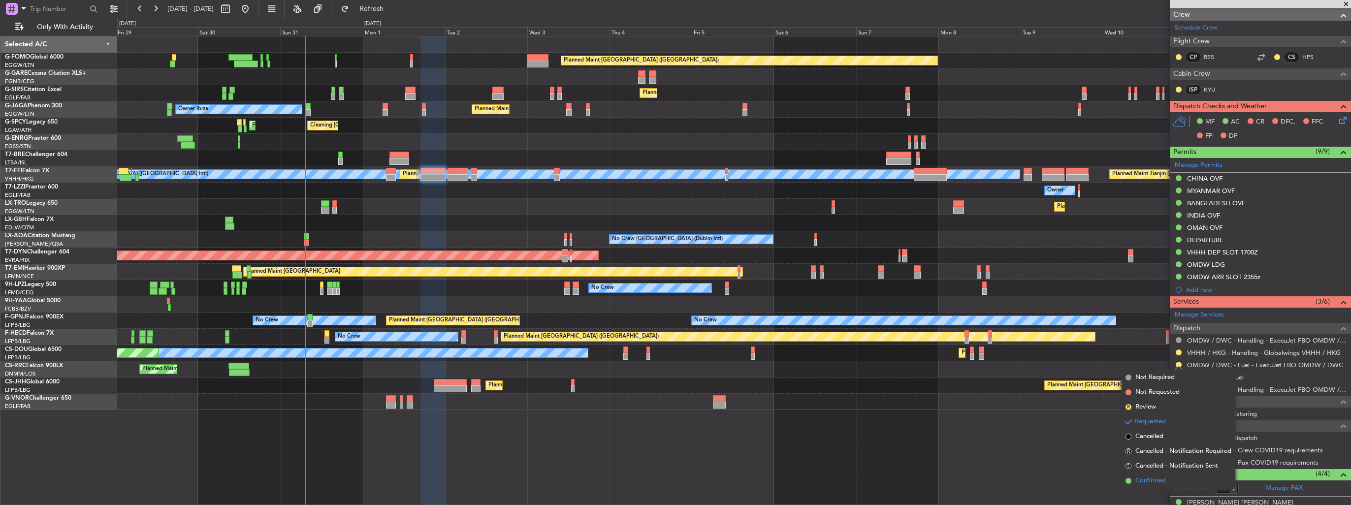
click at [1156, 480] on span "Confirmed" at bounding box center [1150, 481] width 31 height 10
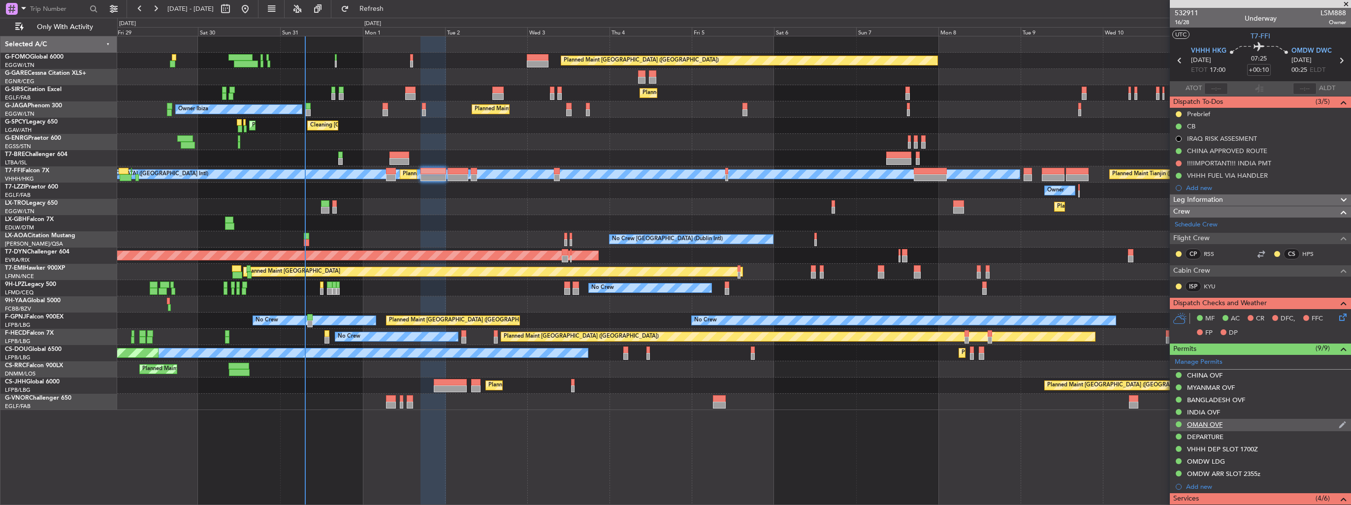
scroll to position [275, 0]
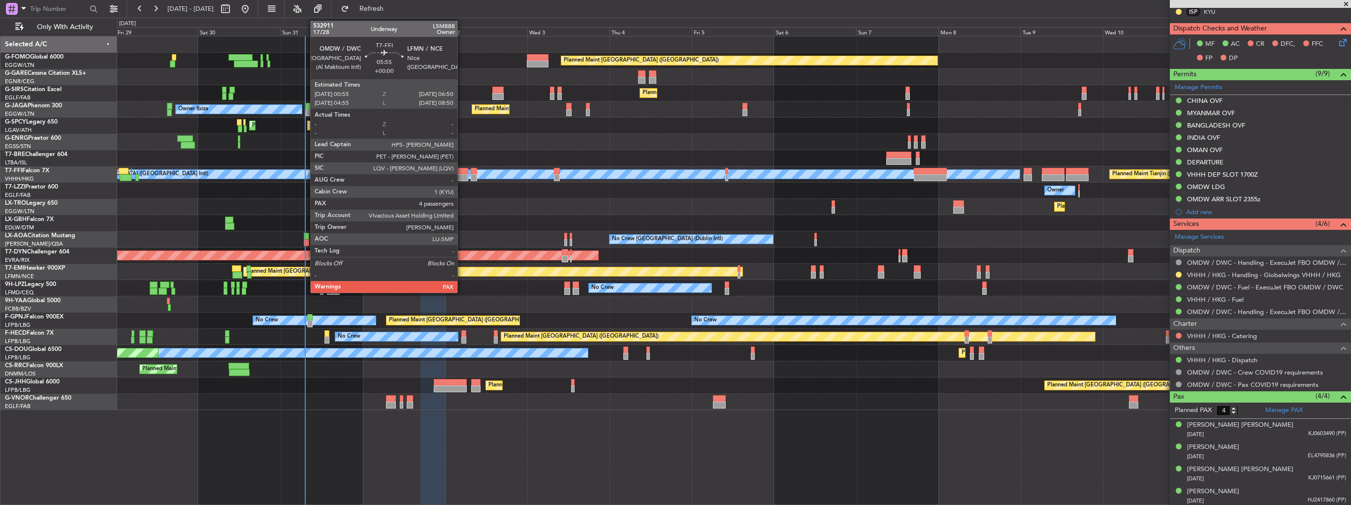
click at [462, 176] on div at bounding box center [458, 177] width 21 height 7
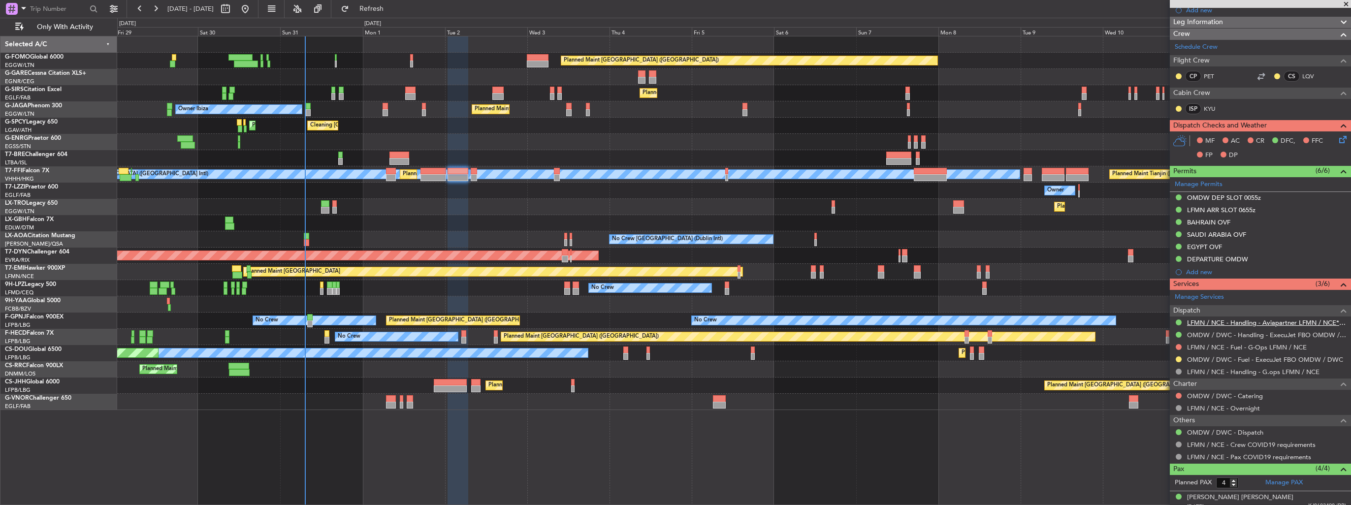
scroll to position [246, 0]
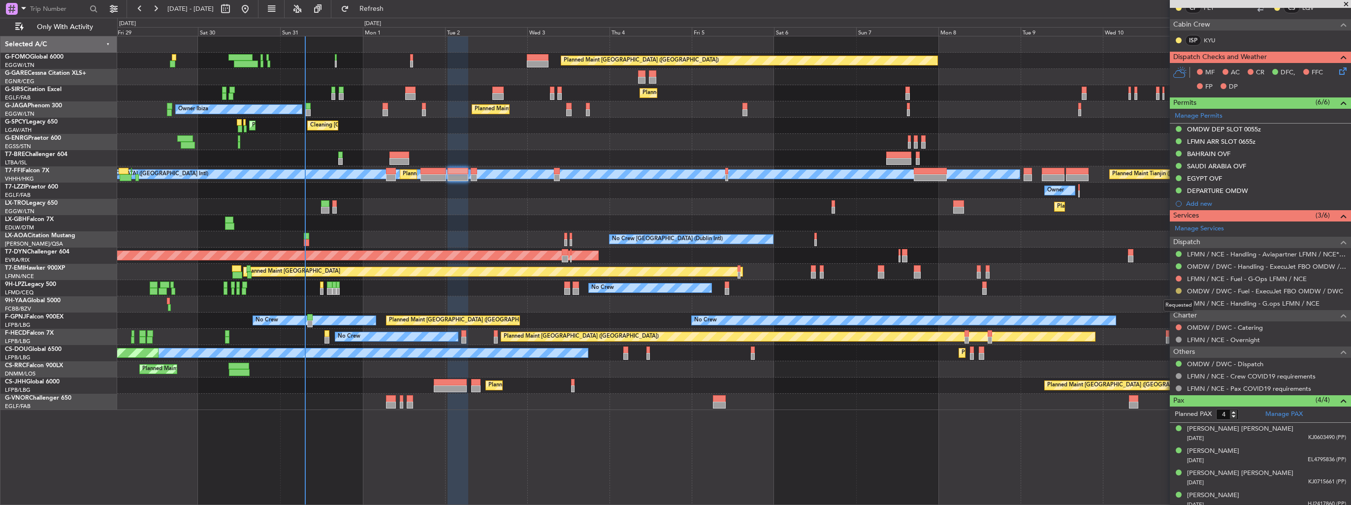
click at [1179, 288] on button at bounding box center [1179, 291] width 6 height 6
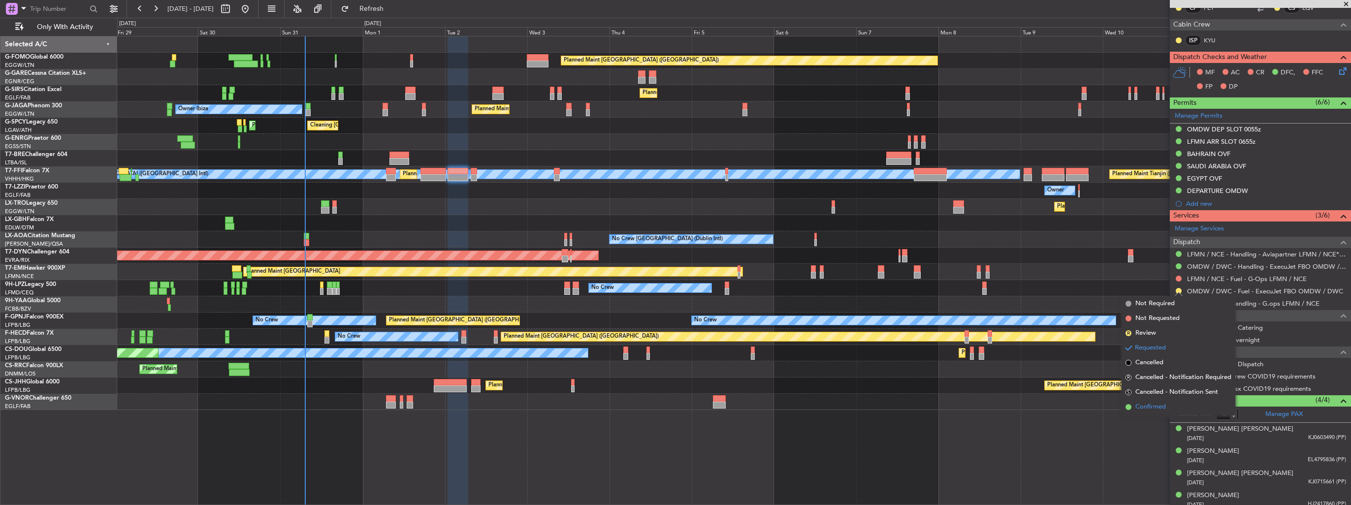
click at [1146, 407] on span "Confirmed" at bounding box center [1150, 407] width 31 height 10
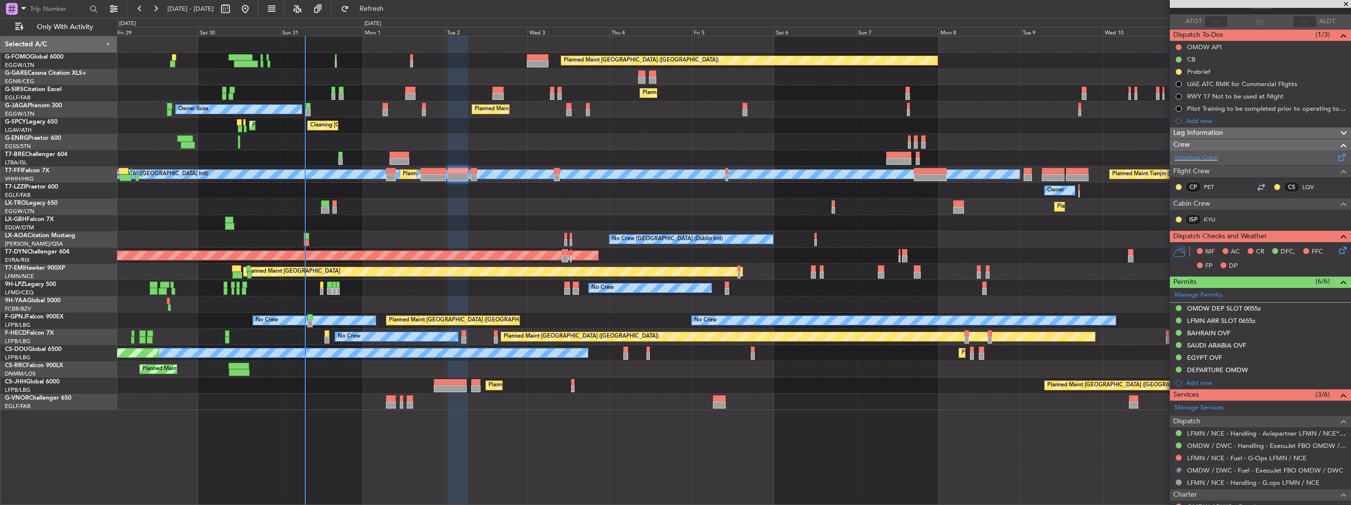
scroll to position [0, 0]
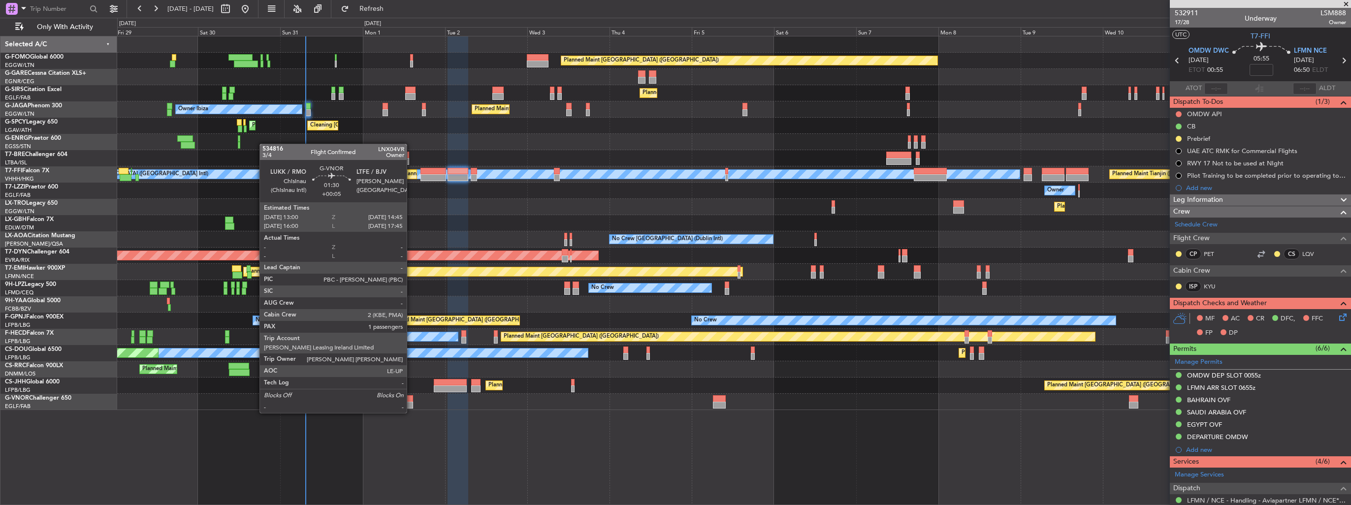
click at [411, 403] on div at bounding box center [410, 405] width 6 height 7
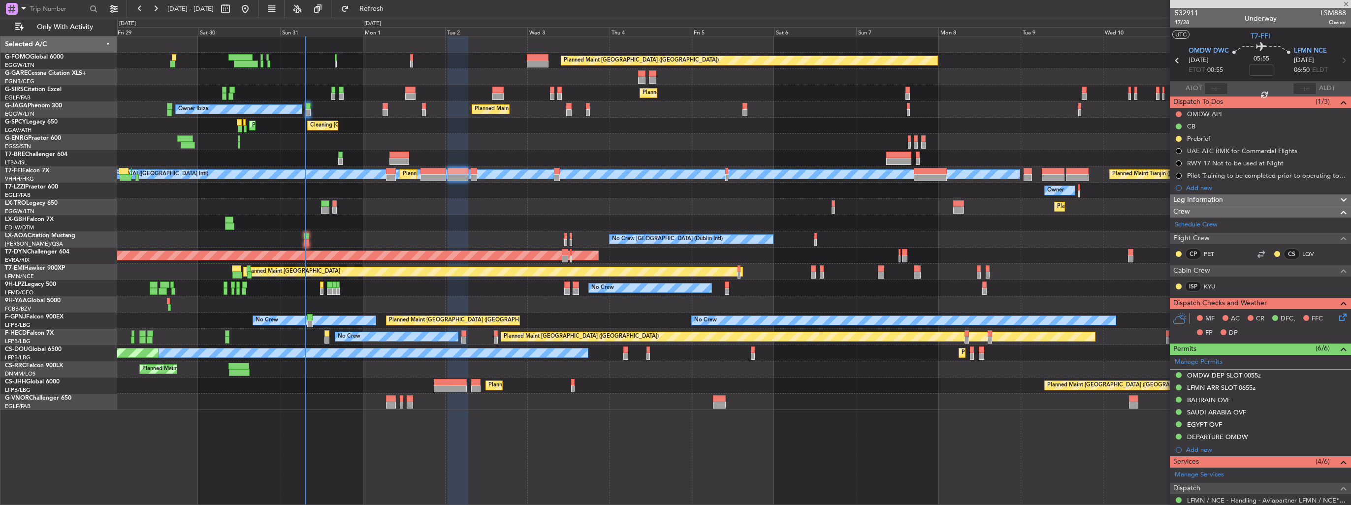
type input "+00:05"
type input "1"
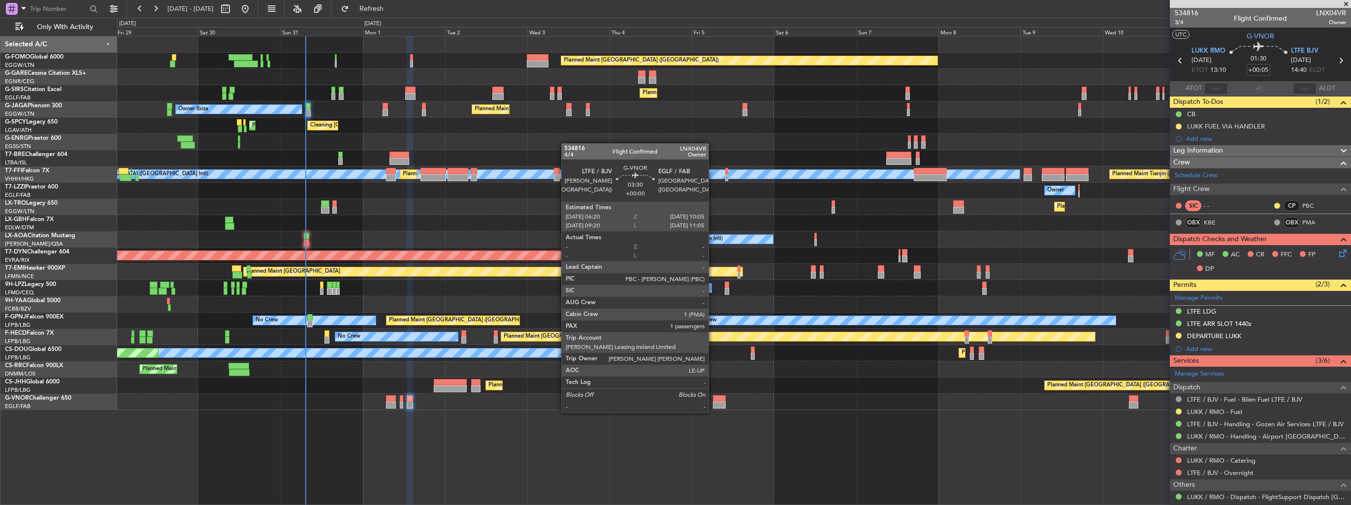
click at [713, 403] on div at bounding box center [719, 405] width 13 height 7
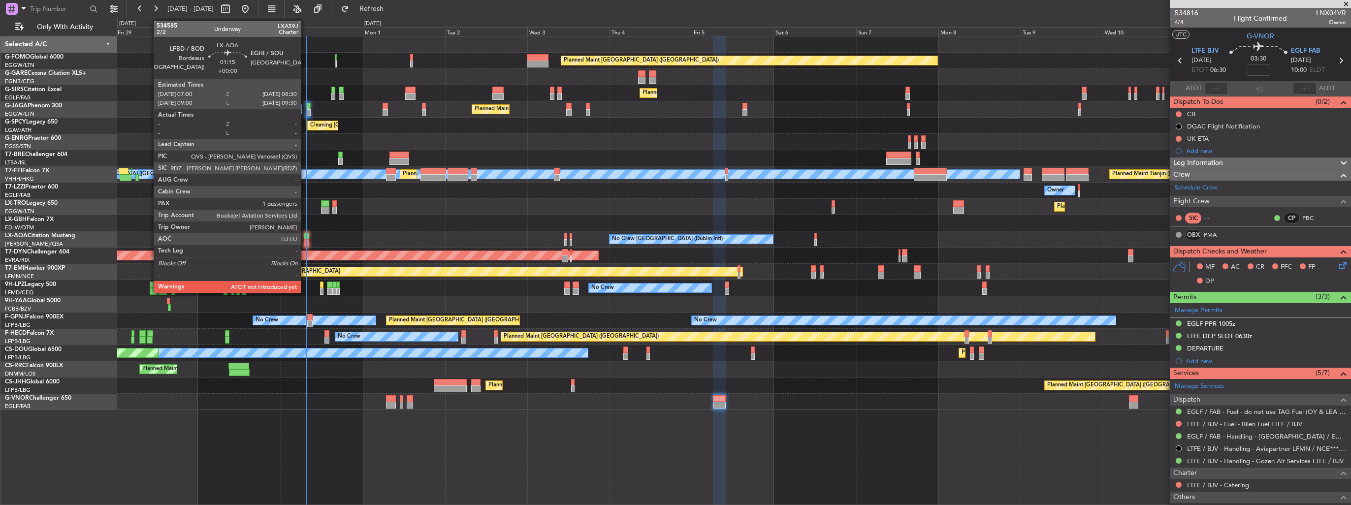
click at [305, 243] on div at bounding box center [306, 242] width 5 height 7
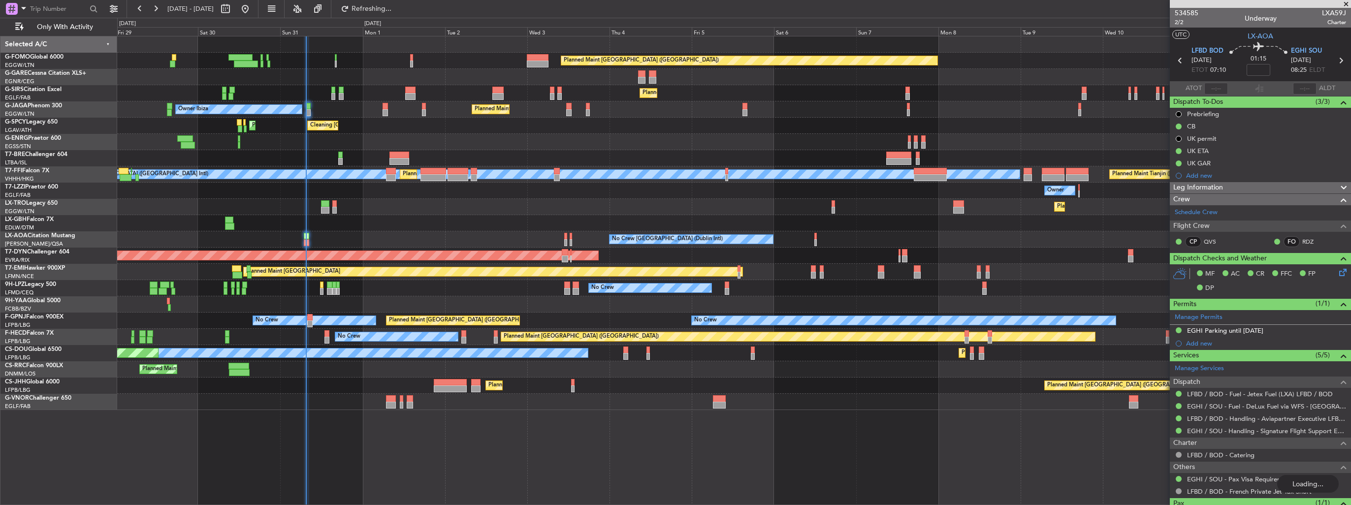
type input "07:06"
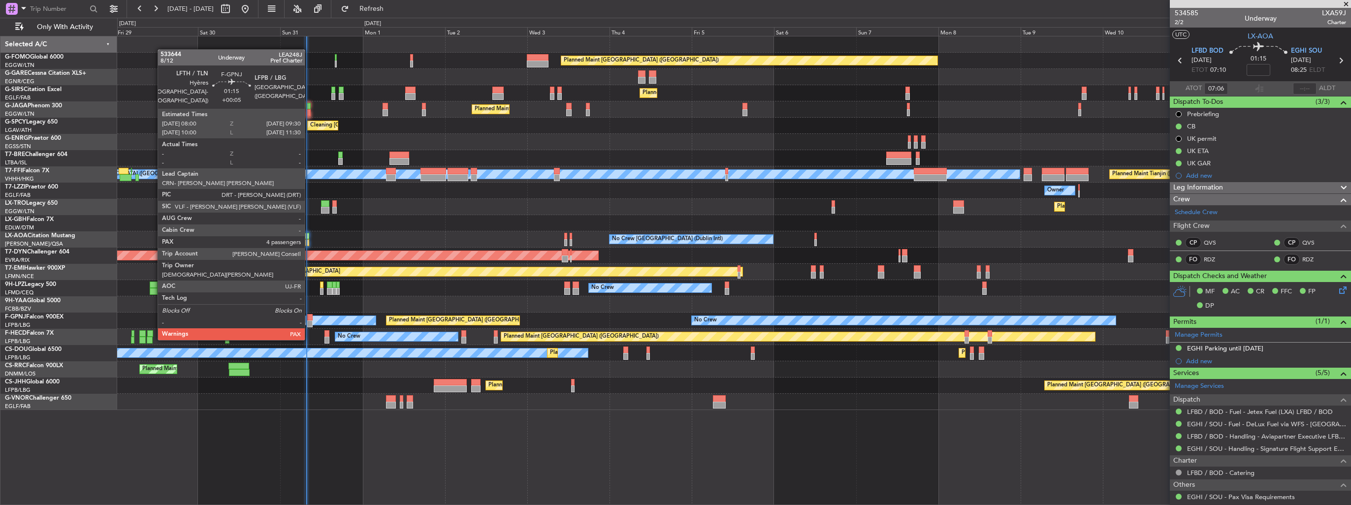
click at [309, 320] on div at bounding box center [309, 323] width 5 height 7
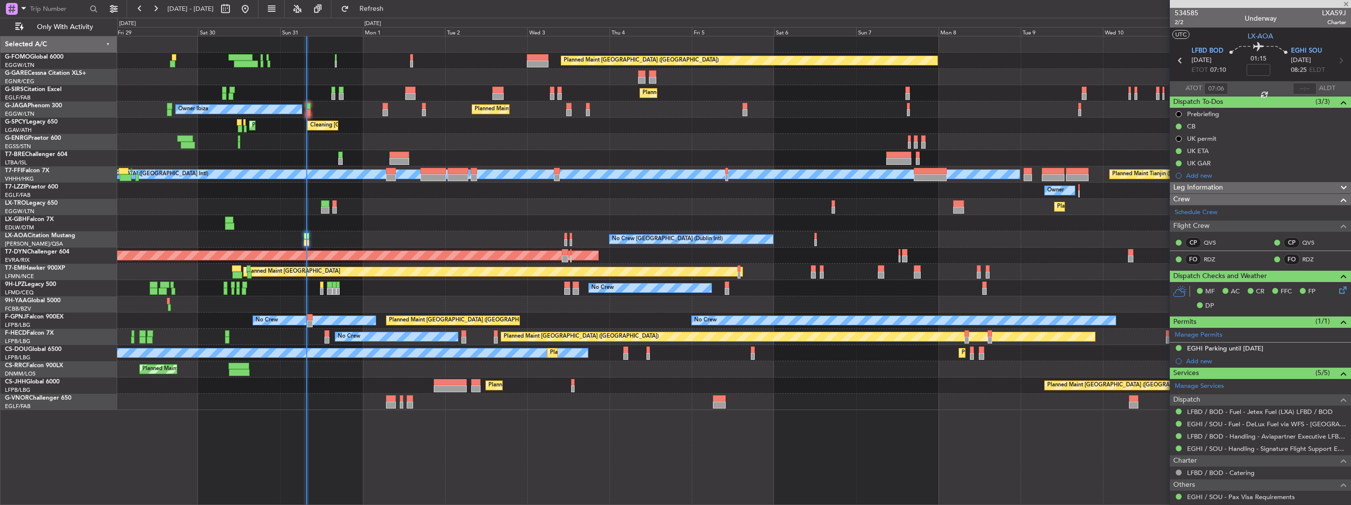
type input "+00:05"
type input "4"
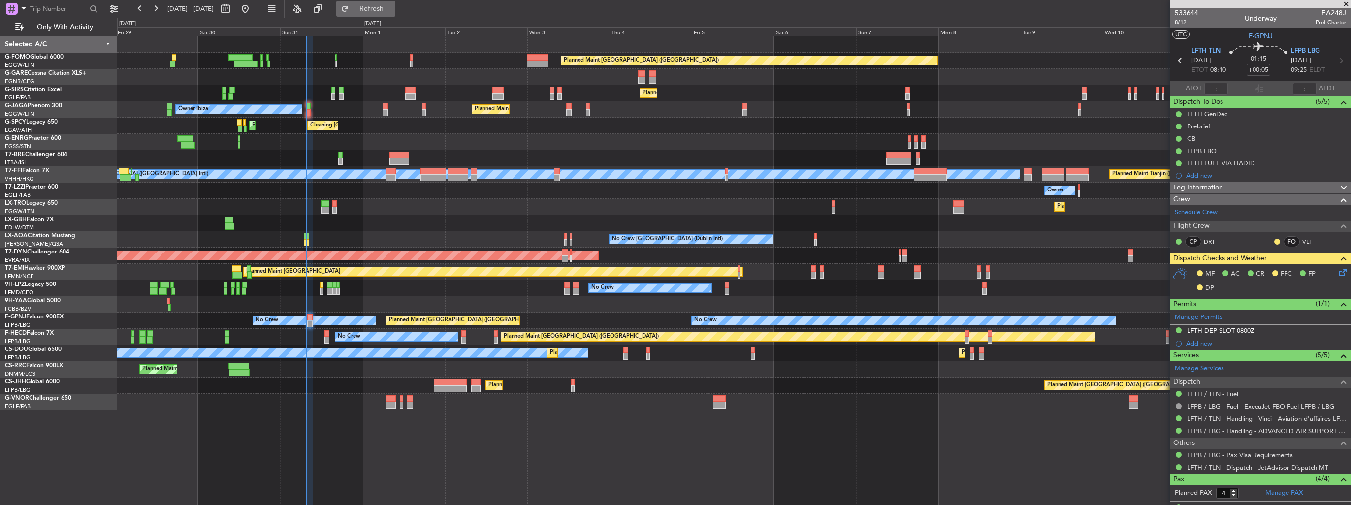
click at [392, 10] on span "Refresh" at bounding box center [371, 8] width 41 height 7
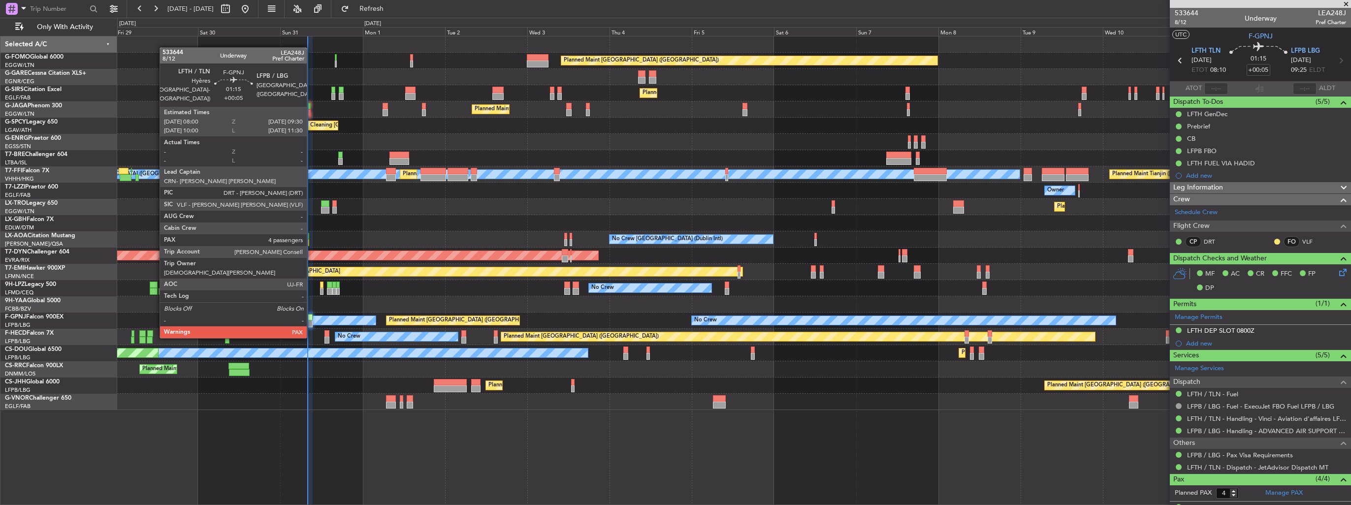
click at [311, 319] on div at bounding box center [309, 317] width 5 height 7
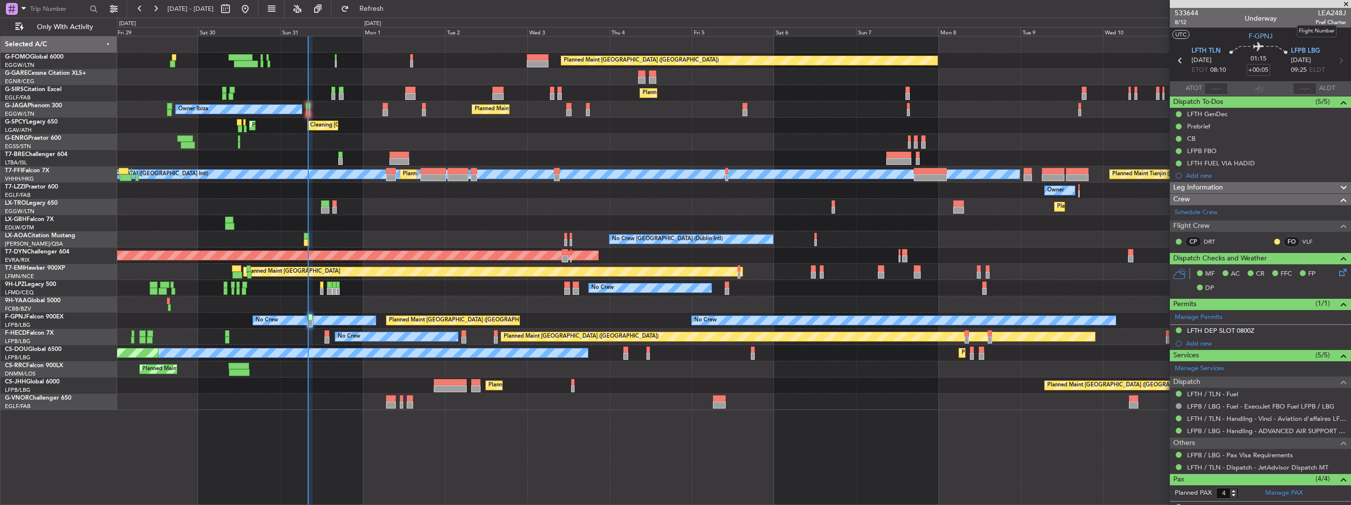
click at [1325, 11] on span "LEA248J" at bounding box center [1330, 13] width 31 height 10
copy span "LEA248J"
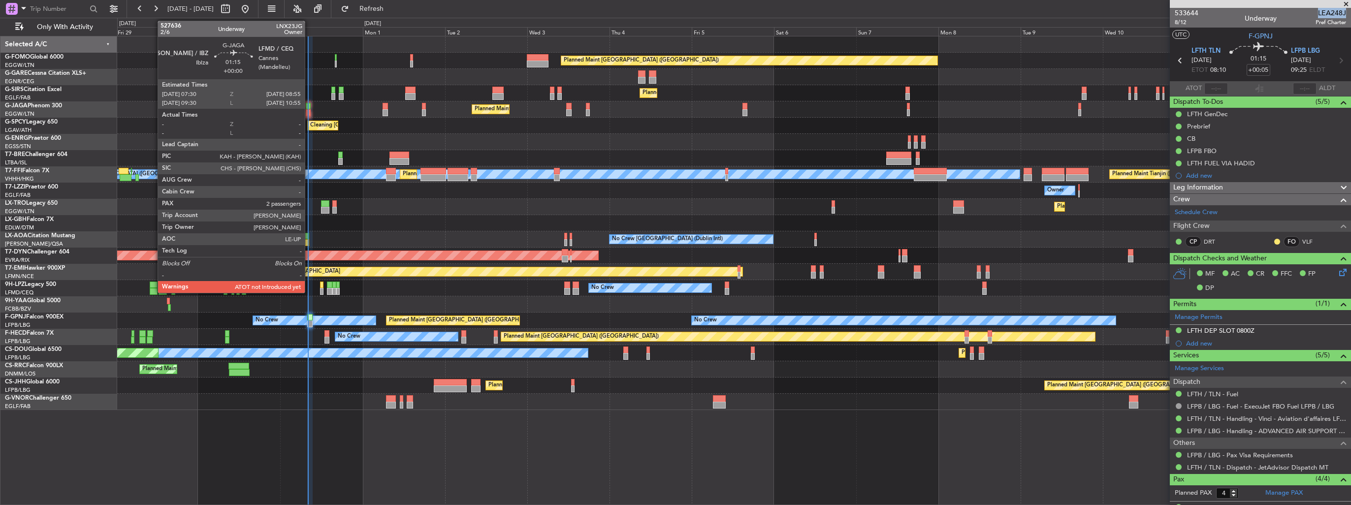
click at [309, 115] on div at bounding box center [308, 112] width 5 height 7
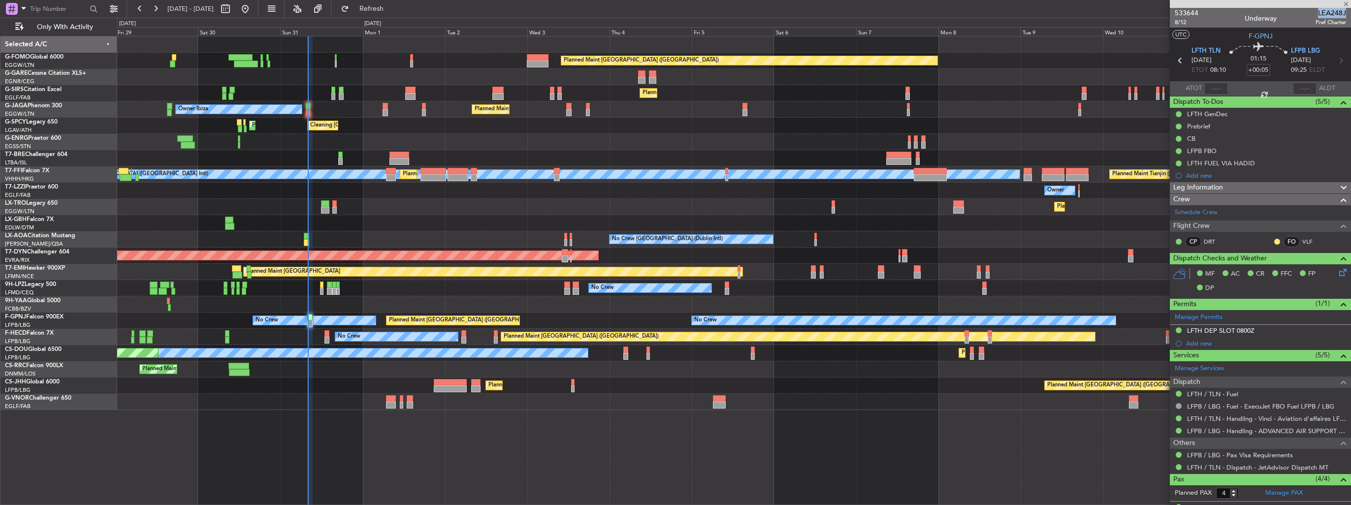
type input "2"
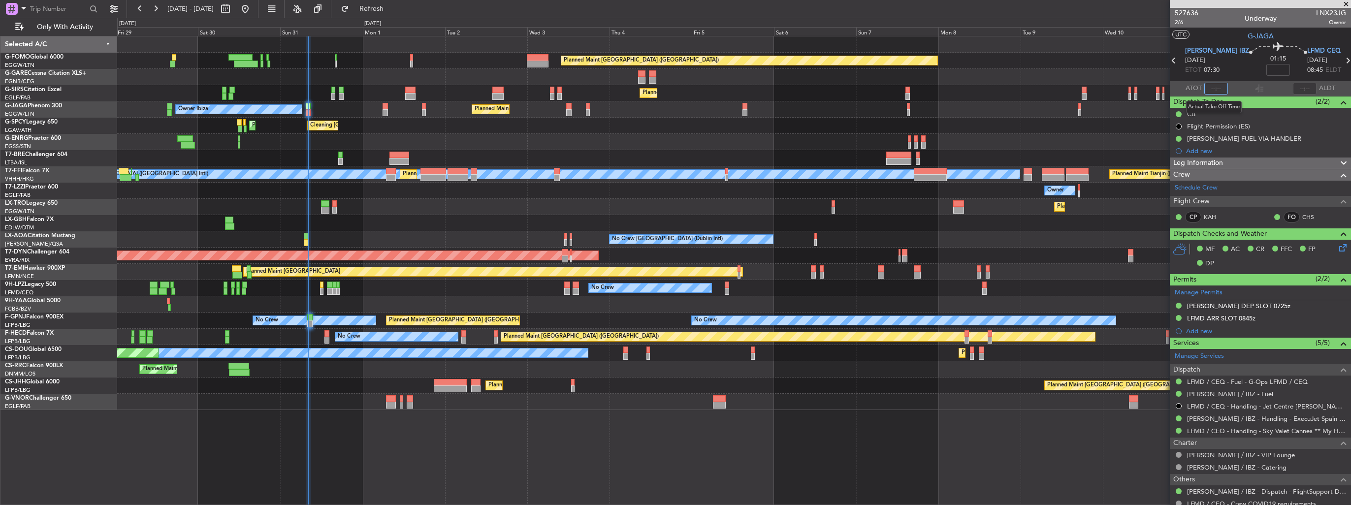
click at [1216, 89] on input "text" at bounding box center [1216, 89] width 24 height 12
type input "07:58"
